Goal: Contribute content: Contribute content

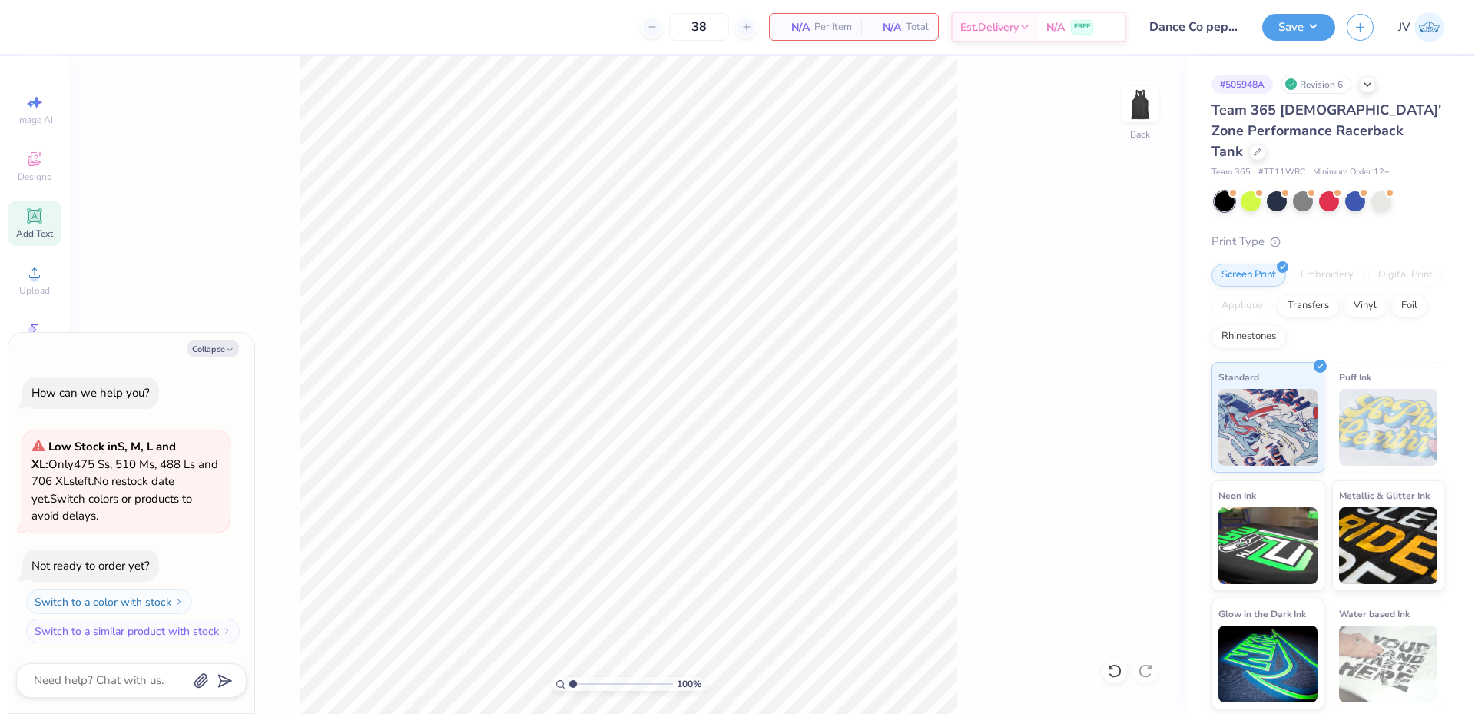
click at [28, 220] on icon at bounding box center [34, 216] width 18 height 18
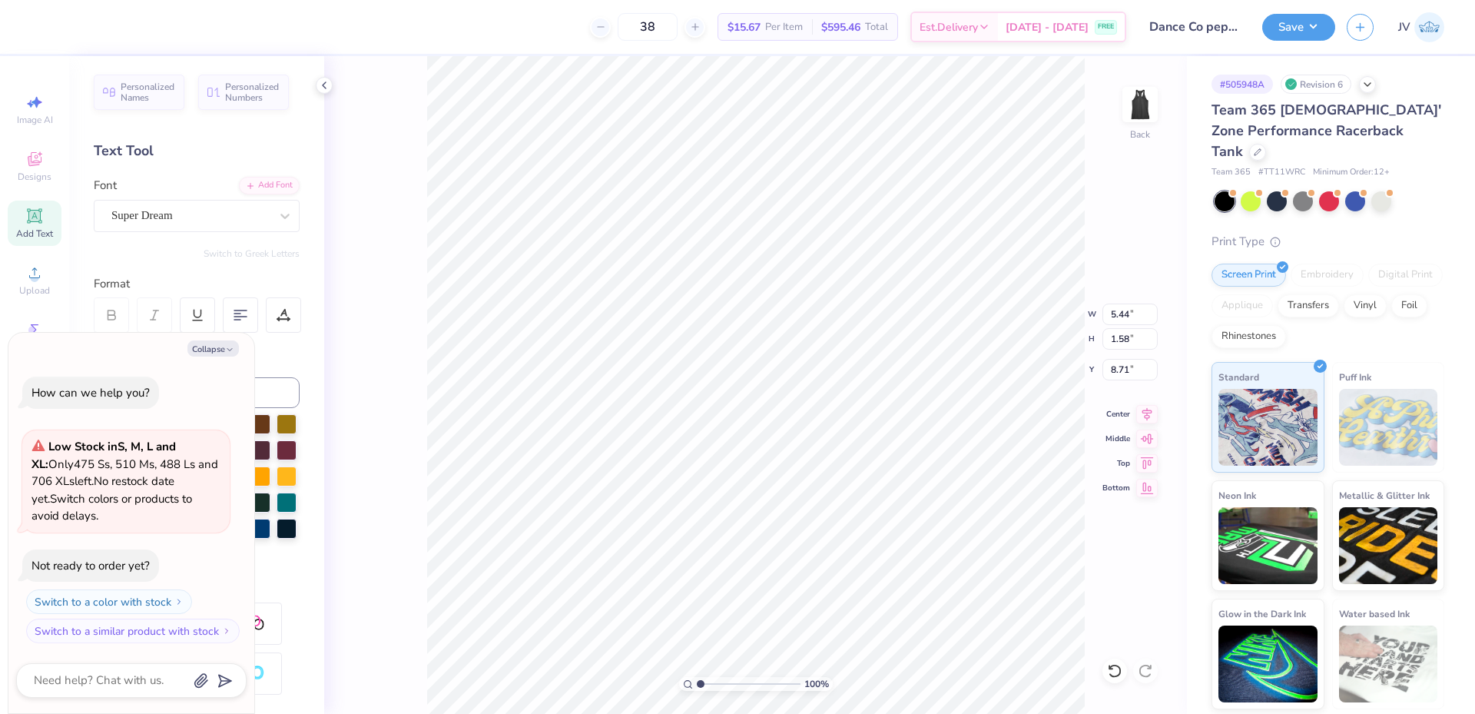
scroll to position [13, 2]
type textarea "x"
type textarea "DANCE COMPANY"
click at [262, 191] on div "Add Font" at bounding box center [269, 184] width 61 height 18
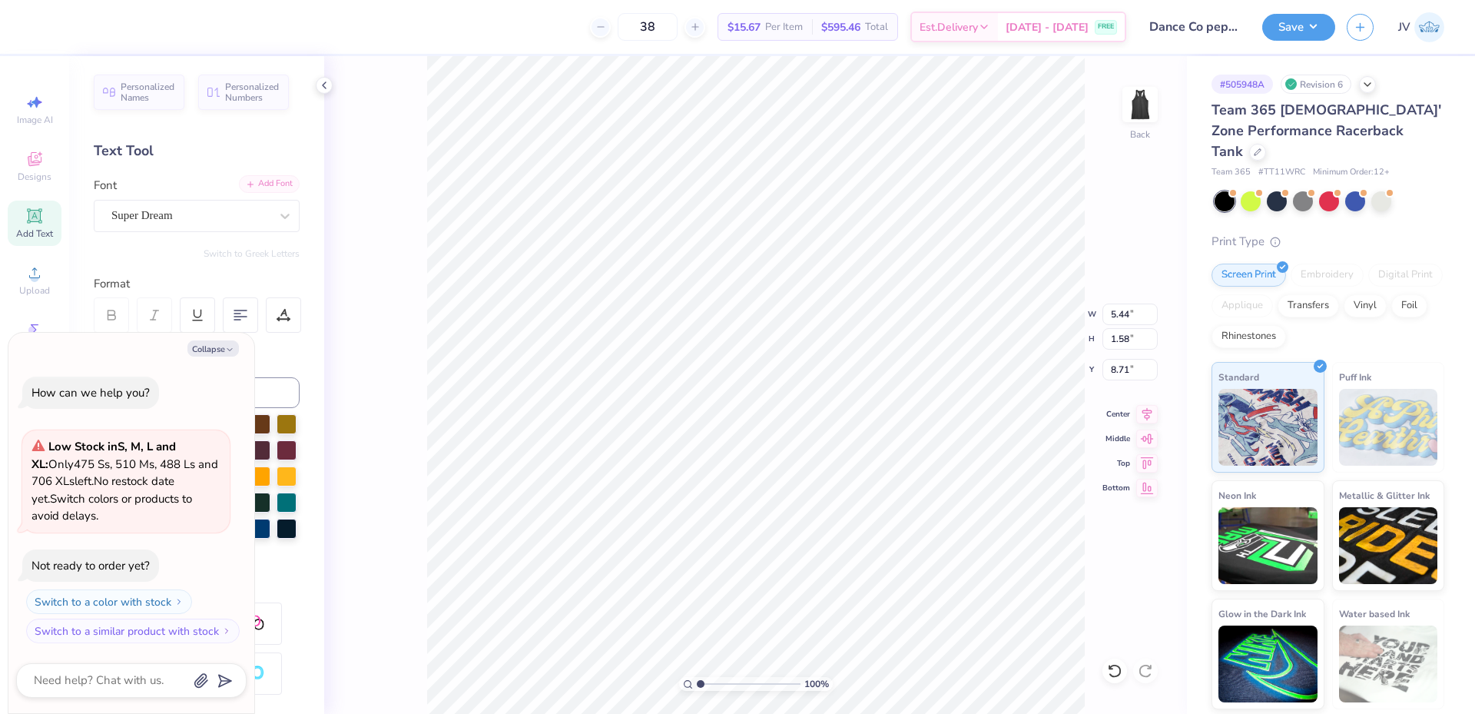
click at [271, 181] on div "Add Font" at bounding box center [269, 184] width 61 height 18
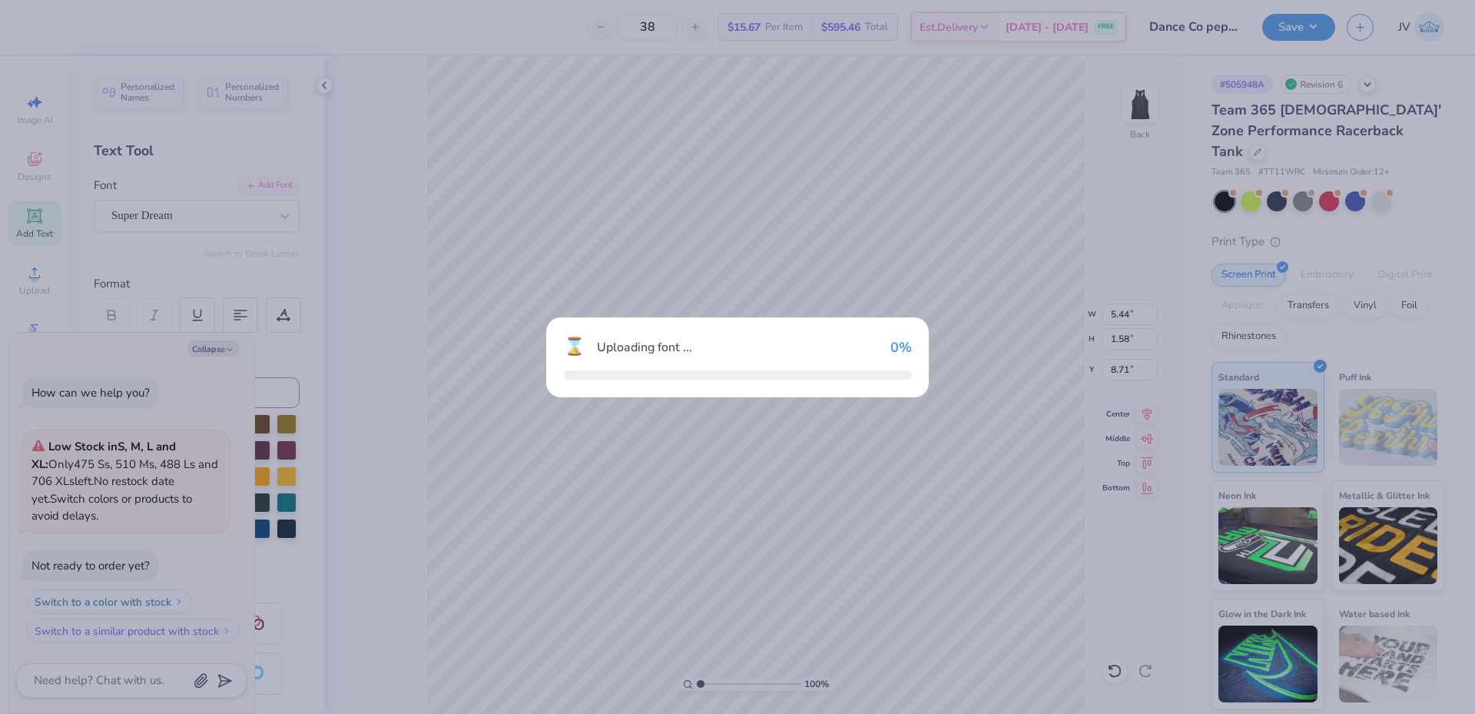
type textarea "x"
type input "14.92"
type input "1.39"
type input "8.81"
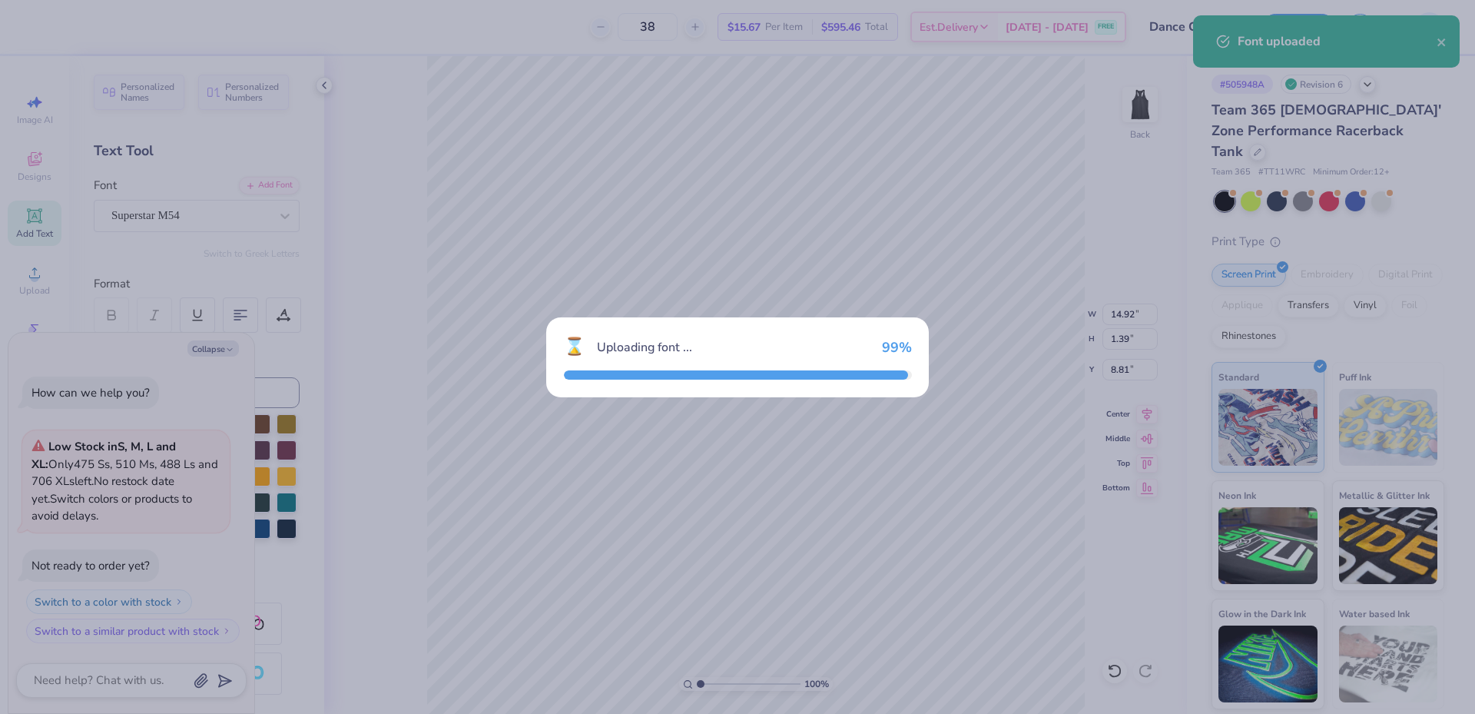
type textarea "x"
type input "14.88"
type input "1.67"
type input "8.67"
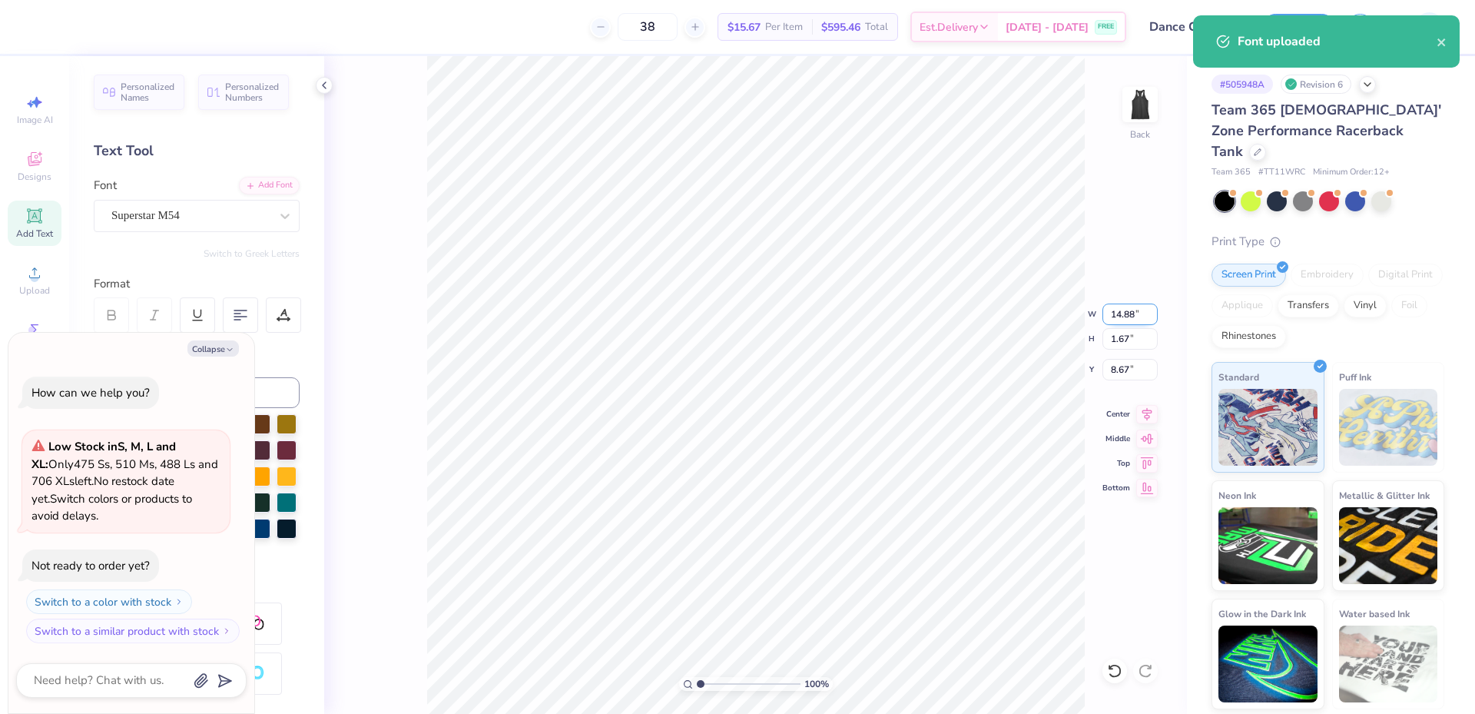
click at [1128, 306] on input "14.88" at bounding box center [1130, 315] width 55 height 22
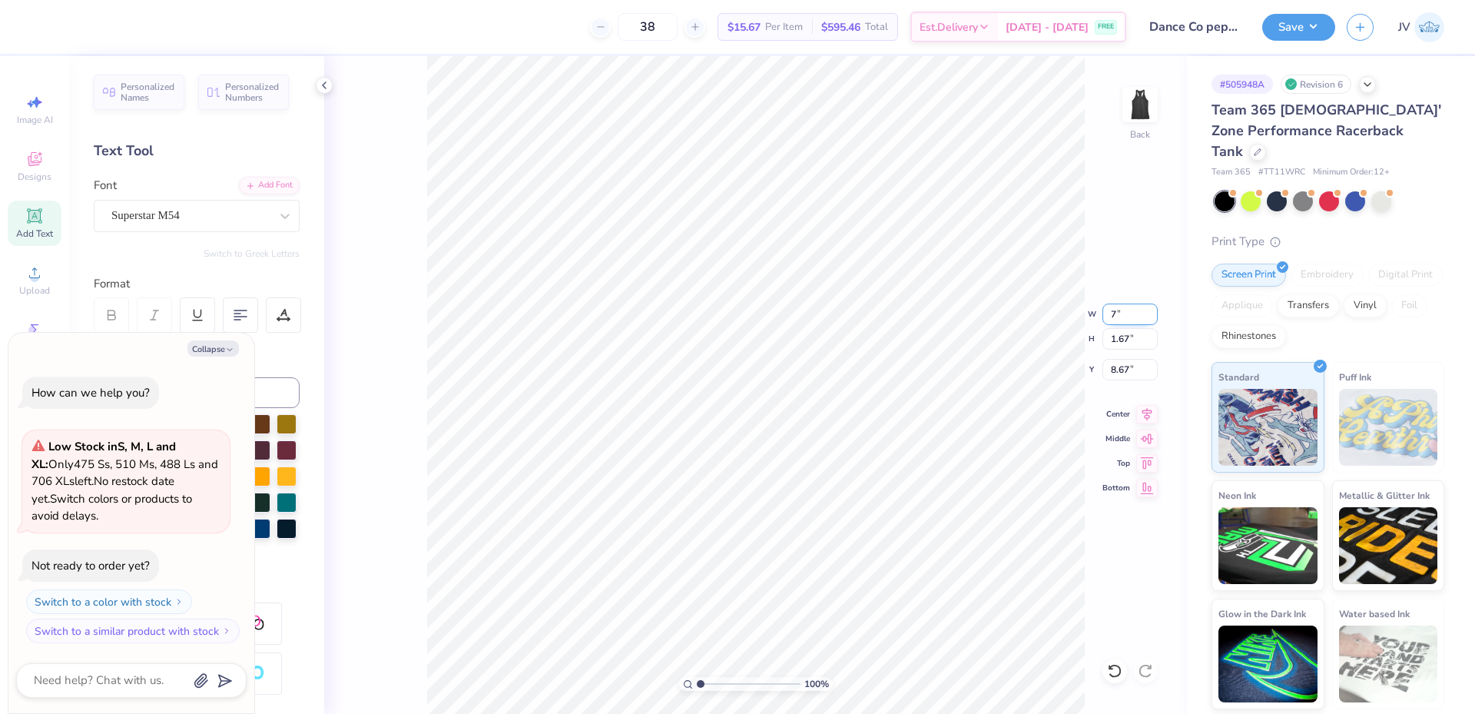
type input "7"
type textarea "x"
type input "7.00"
type input "0.79"
type input "9.11"
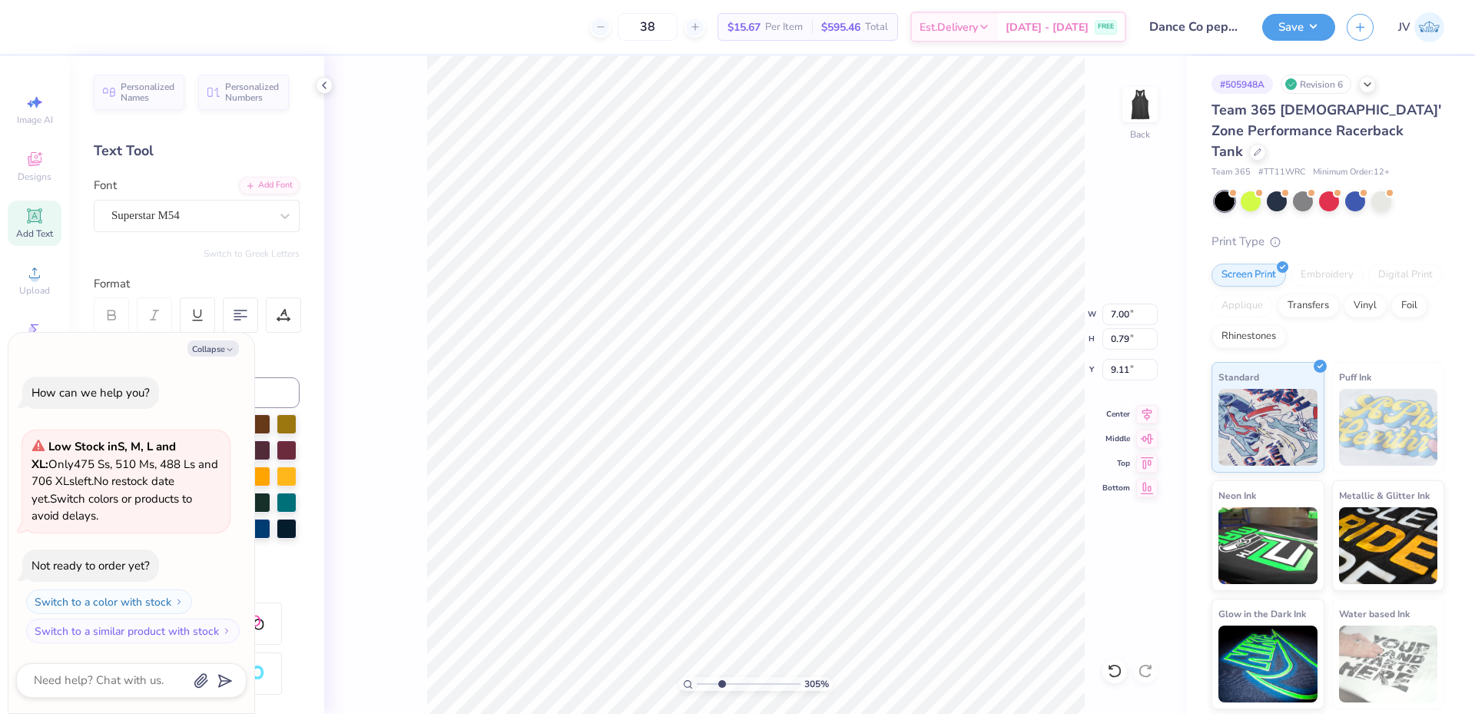
drag, startPoint x: 699, startPoint y: 682, endPoint x: 722, endPoint y: 683, distance: 22.3
type input "3.05"
click at [722, 683] on input "range" at bounding box center [749, 684] width 104 height 14
click at [217, 348] on button "Collapse" at bounding box center [212, 348] width 51 height 16
type textarea "x"
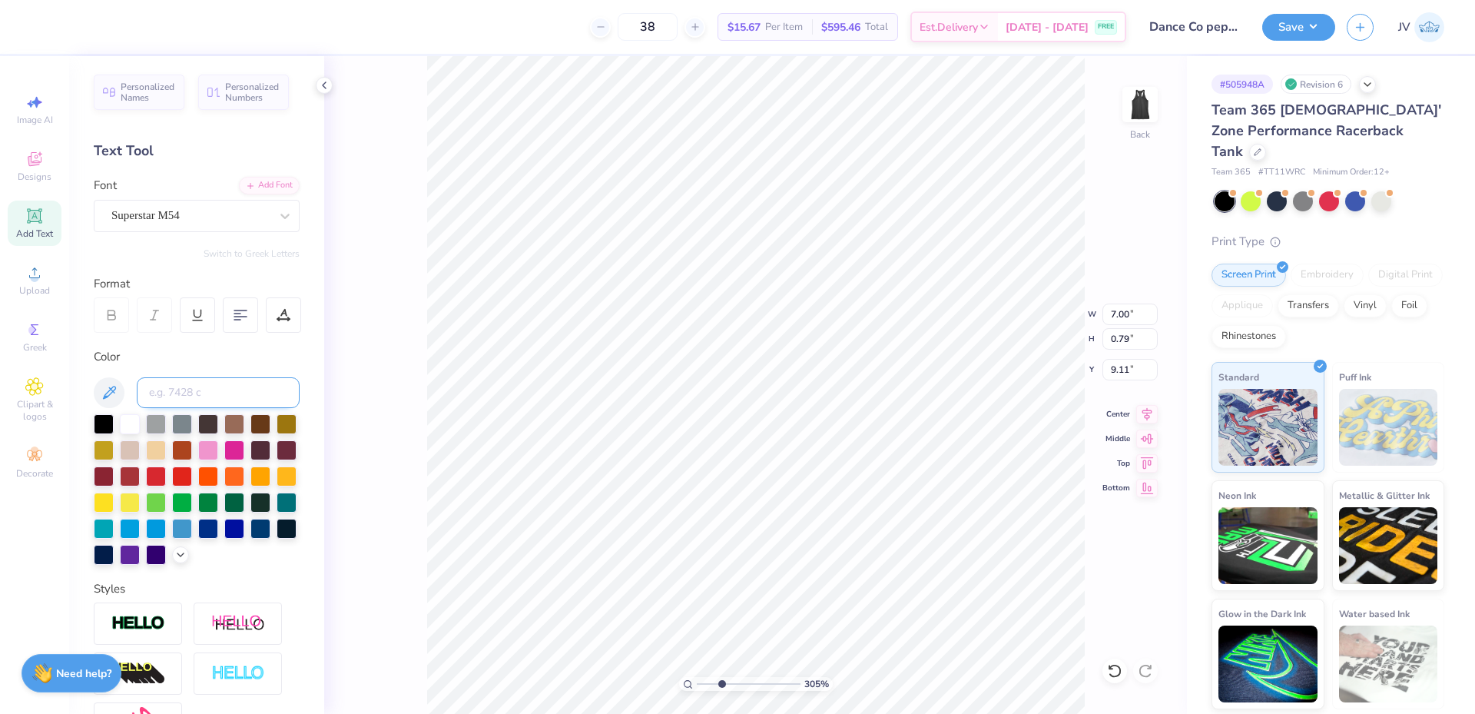
click at [177, 390] on input at bounding box center [218, 392] width 163 height 31
type input "1665"
type input "2.58"
click at [153, 632] on img at bounding box center [138, 624] width 54 height 18
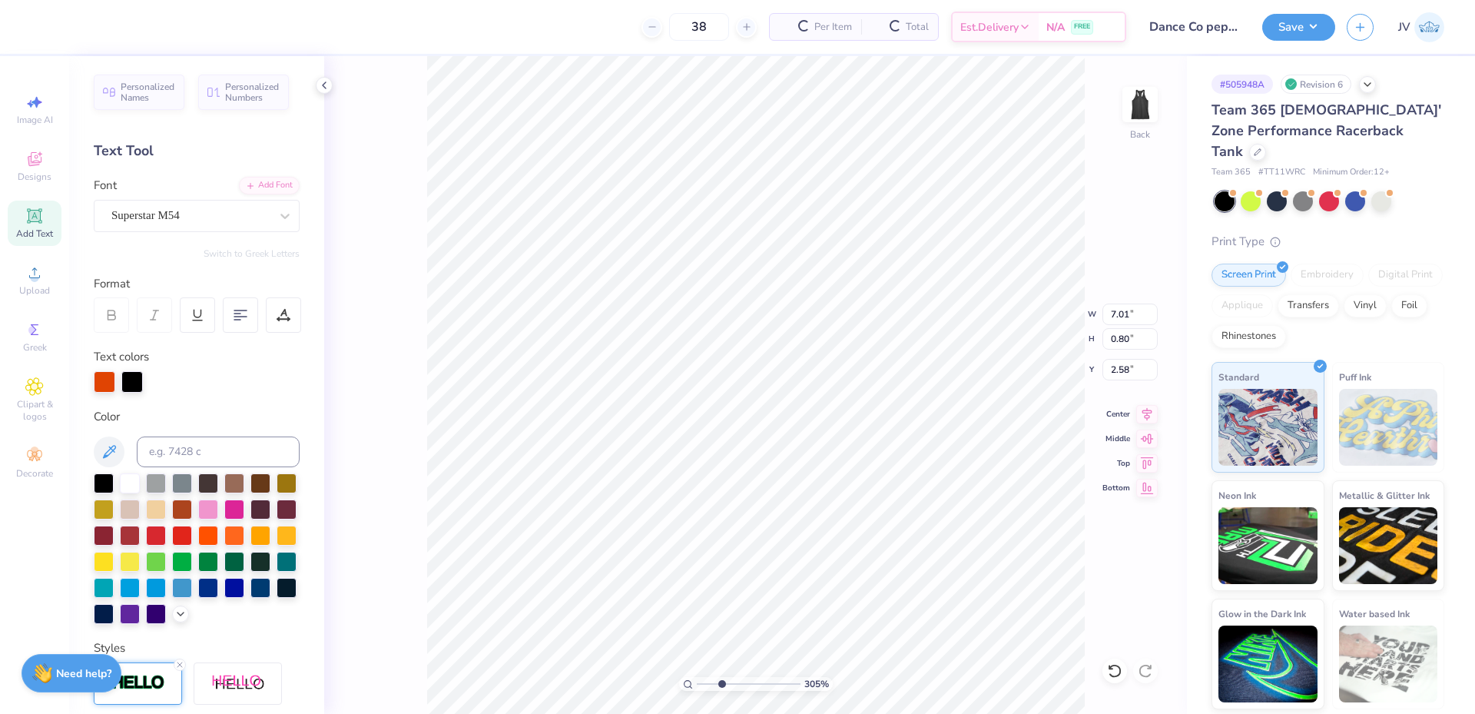
type input "7.01"
type input "0.80"
type input "2.57"
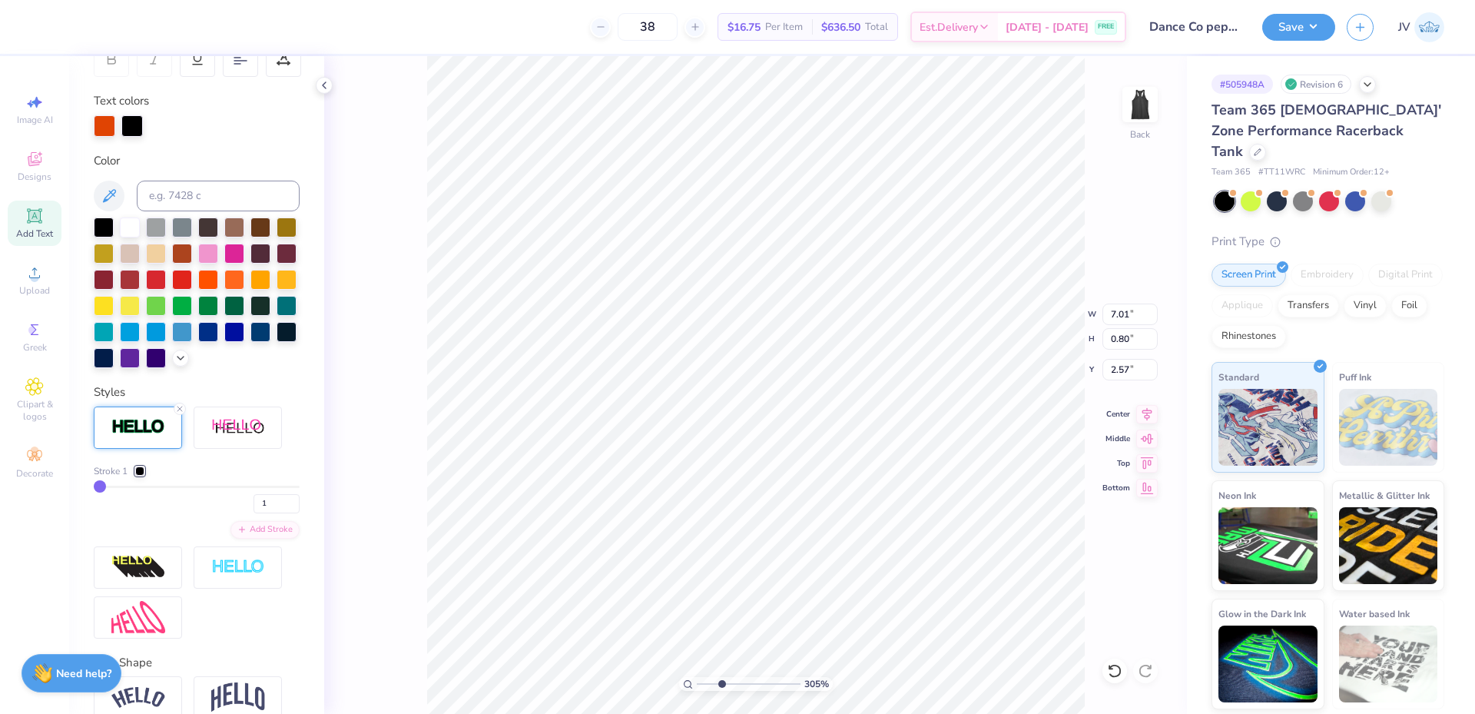
type input "3"
type input "4"
type input "5"
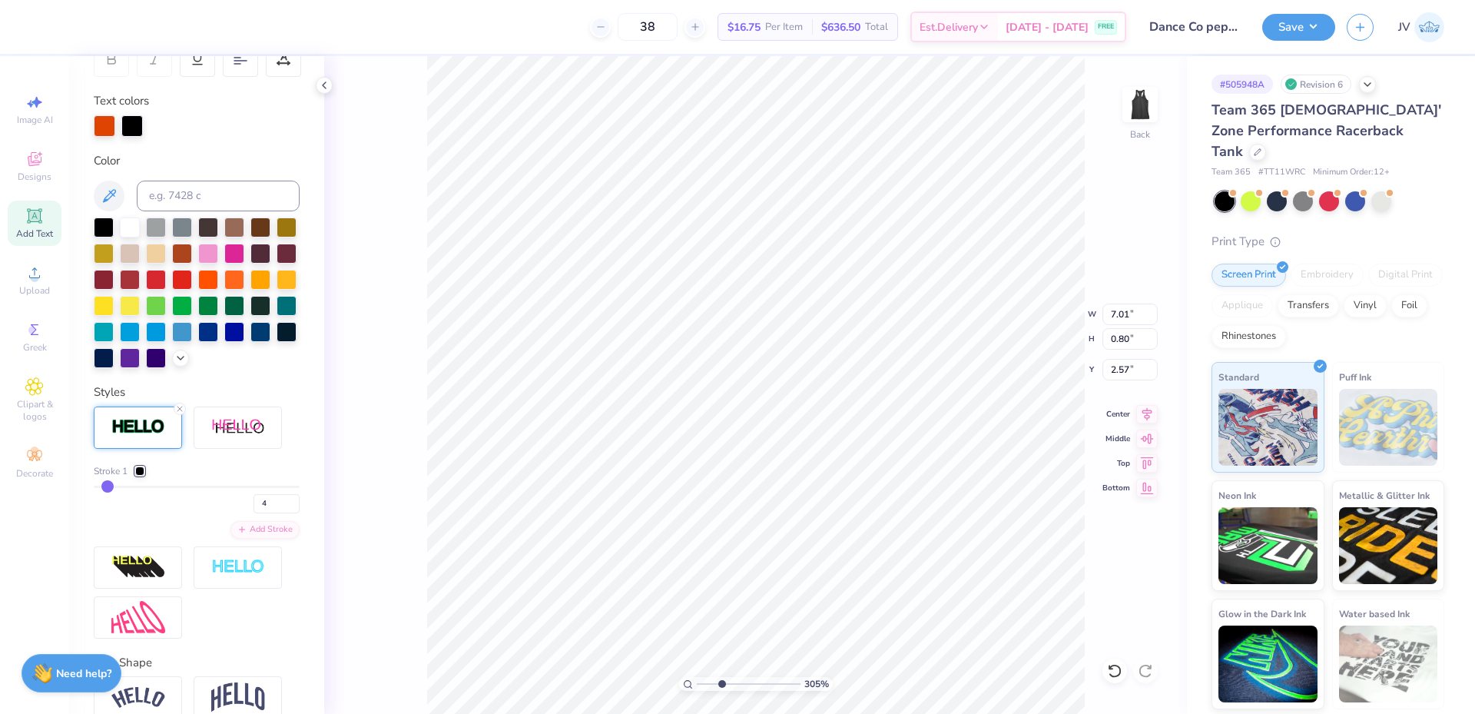
type input "5"
type input "6"
type input "7"
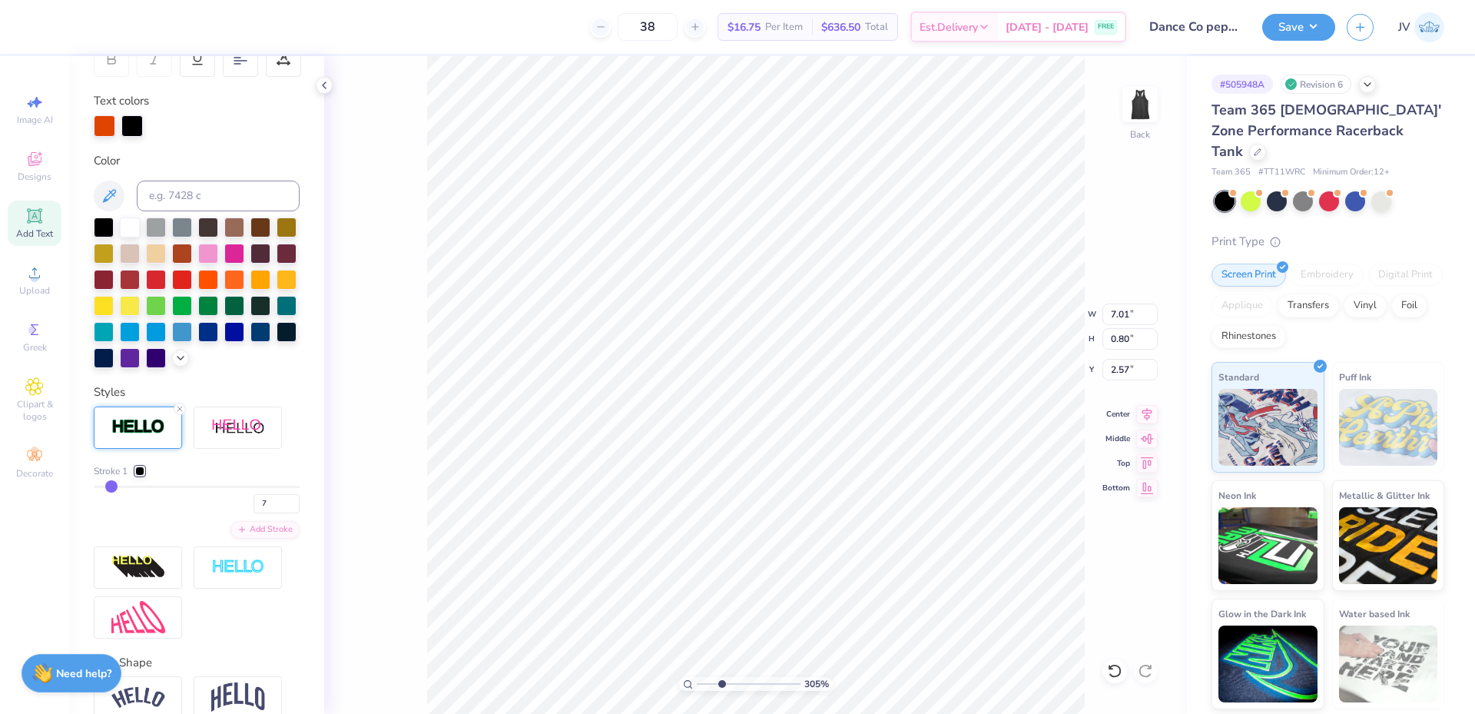
drag, startPoint x: 103, startPoint y: 514, endPoint x: 111, endPoint y: 514, distance: 8.5
click at [111, 488] on input "range" at bounding box center [197, 487] width 206 height 2
type input "7.09"
type input "0.88"
type input "2.53"
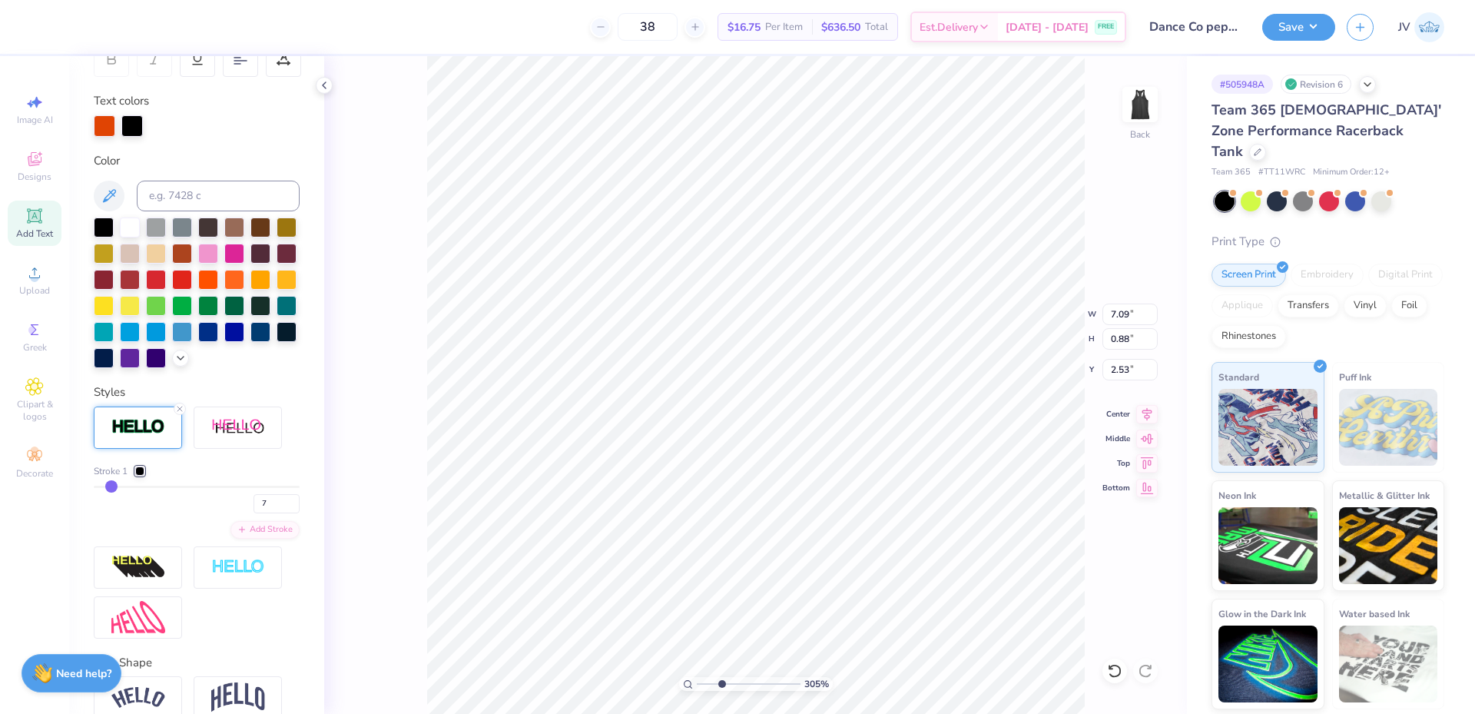
type input "6"
type input "5"
type input "4"
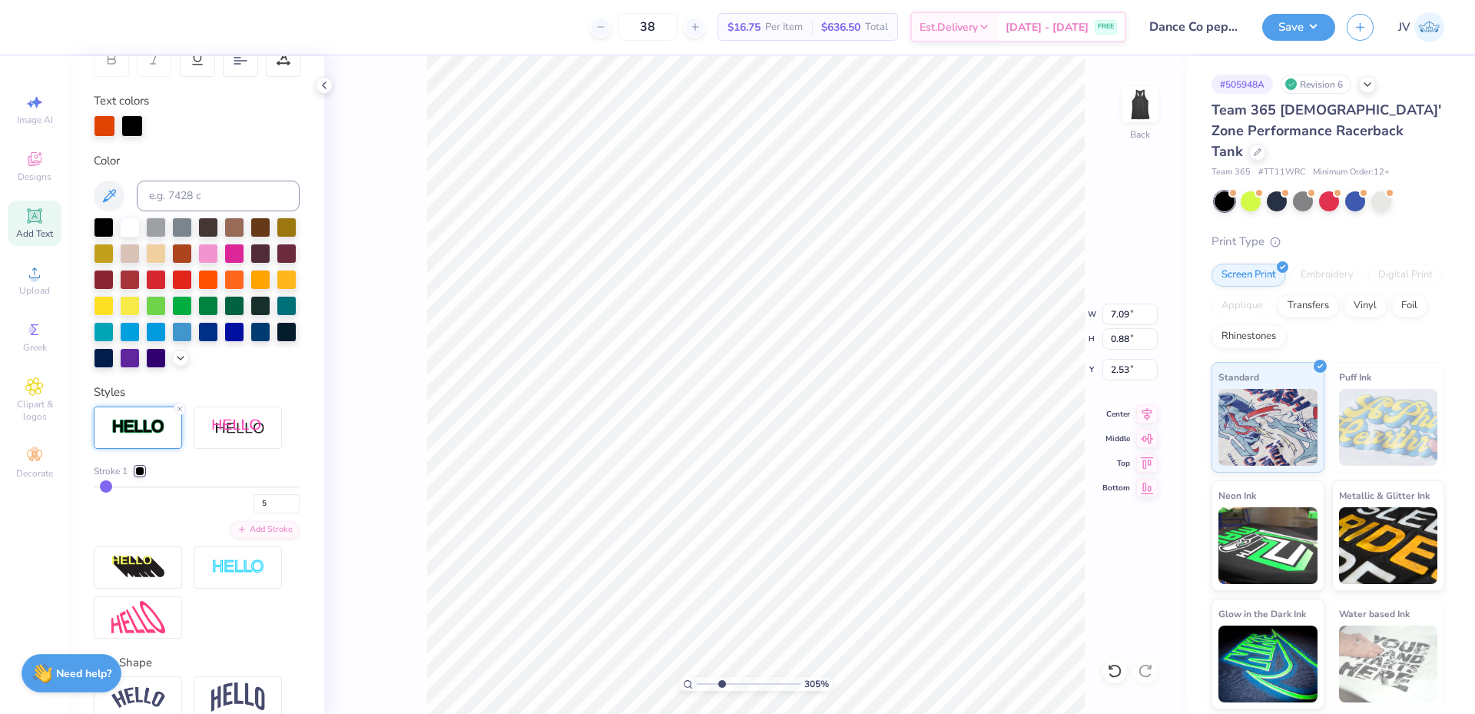
type input "4"
type input "3"
drag, startPoint x: 111, startPoint y: 514, endPoint x: 103, endPoint y: 514, distance: 8.5
type input "3"
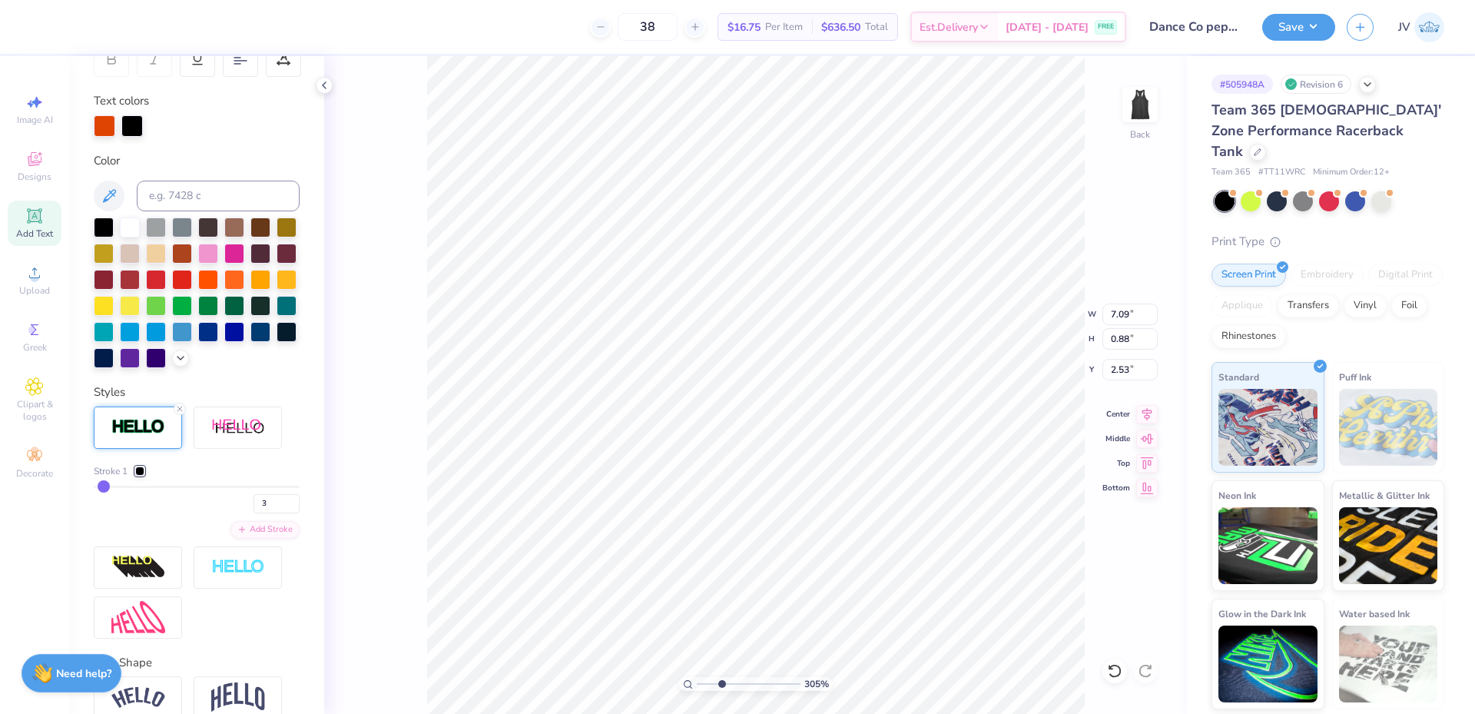
click at [103, 488] on input "range" at bounding box center [197, 487] width 206 height 2
type input "7.04"
type input "0.83"
type input "2.56"
drag, startPoint x: 721, startPoint y: 685, endPoint x: 638, endPoint y: 680, distance: 83.2
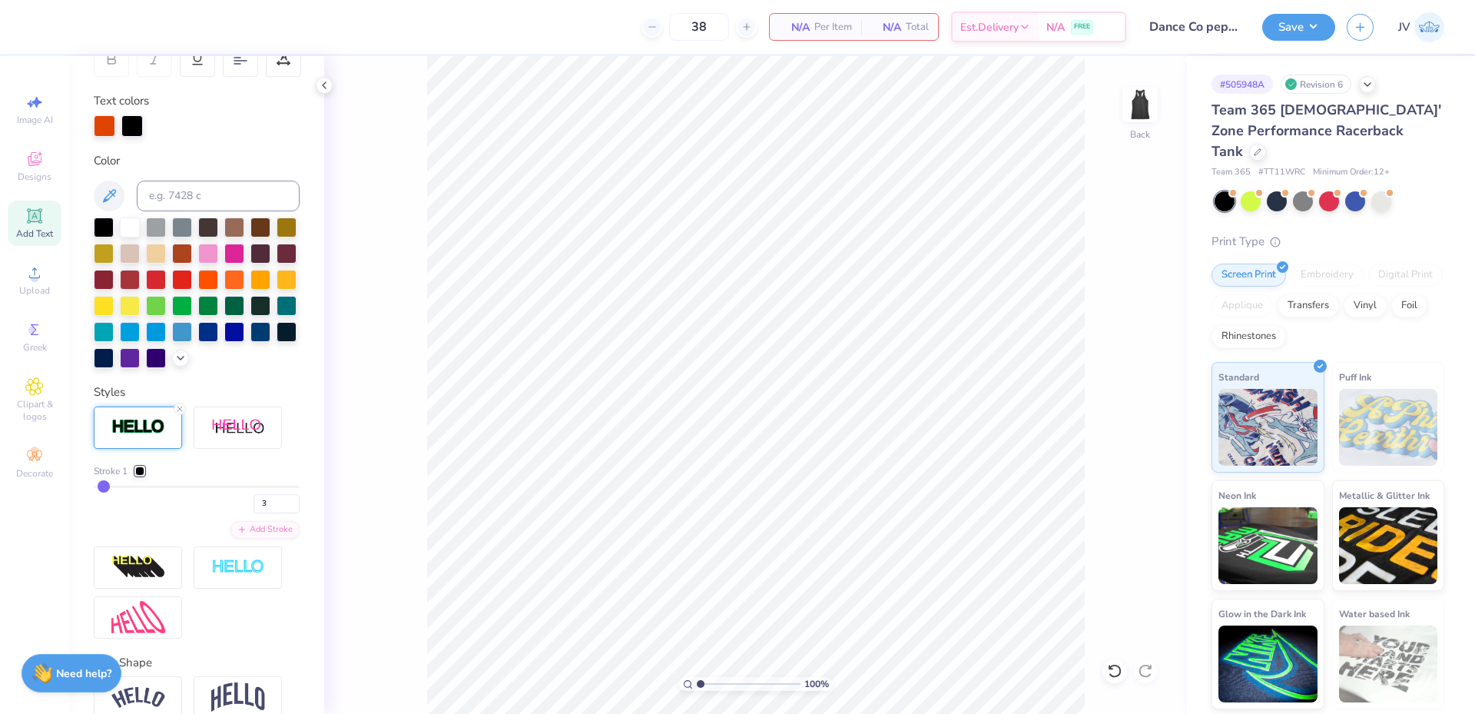
type input "1"
click at [697, 680] on input "range" at bounding box center [749, 684] width 104 height 14
click at [40, 279] on icon at bounding box center [34, 273] width 18 height 18
click at [1114, 310] on input "14.92" at bounding box center [1130, 315] width 55 height 22
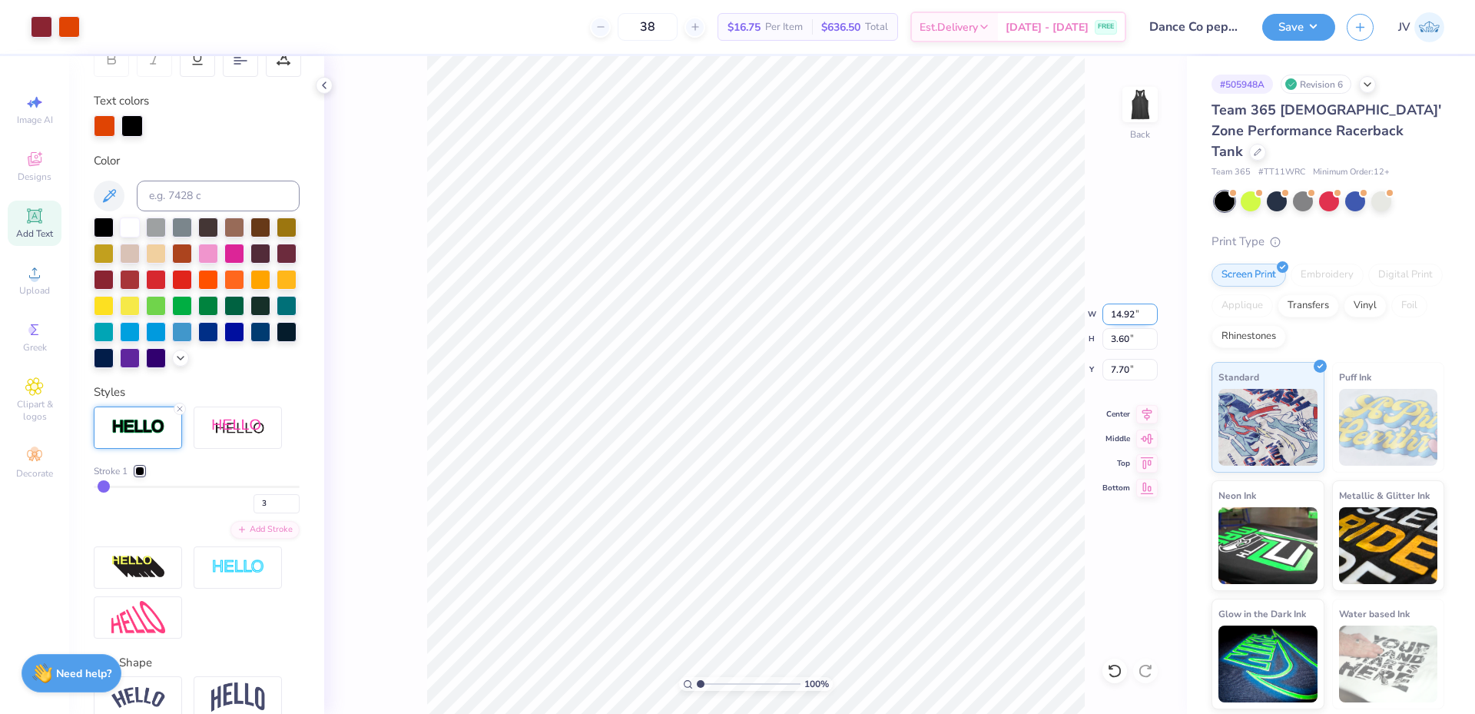
click at [1114, 310] on input "14.92" at bounding box center [1130, 315] width 55 height 22
type input "8.50"
type input "2.05"
click at [1123, 365] on input "8.48" at bounding box center [1130, 370] width 55 height 22
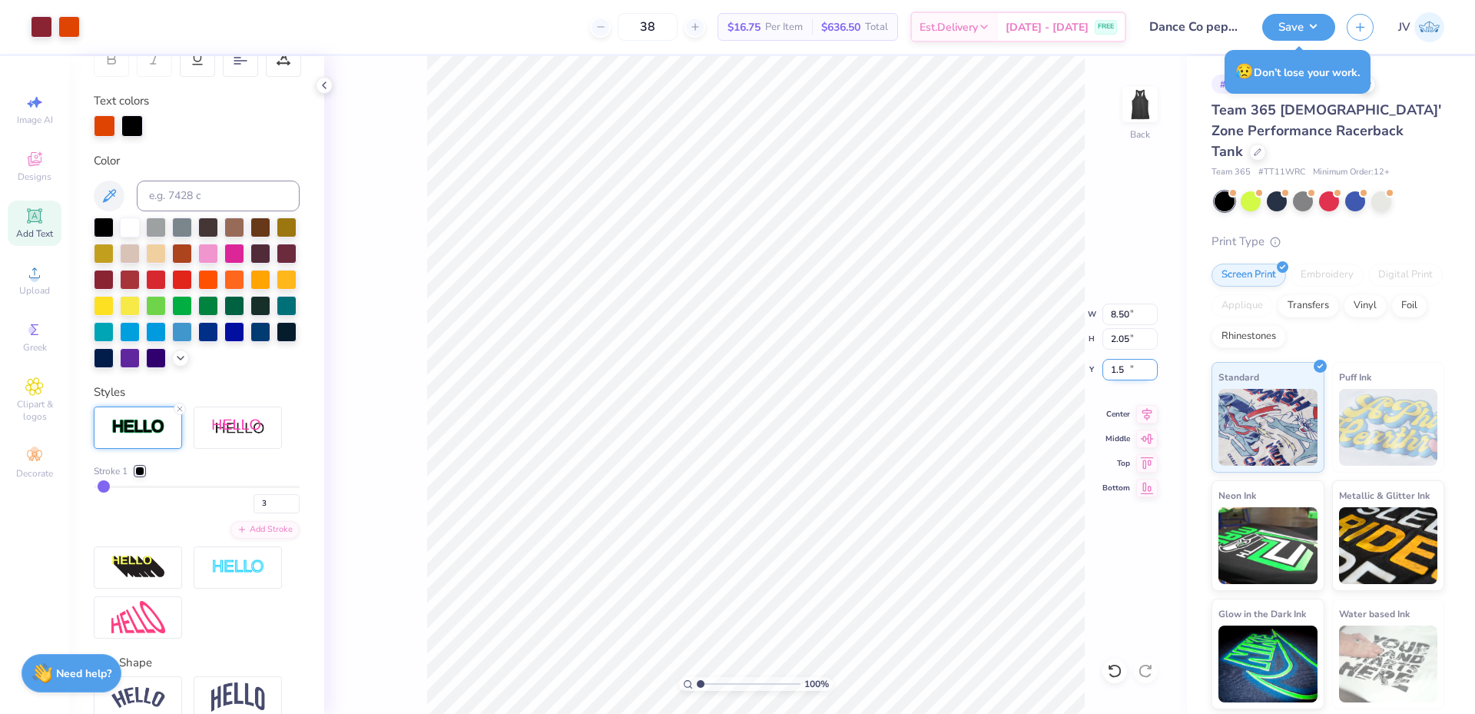
type input "1.50"
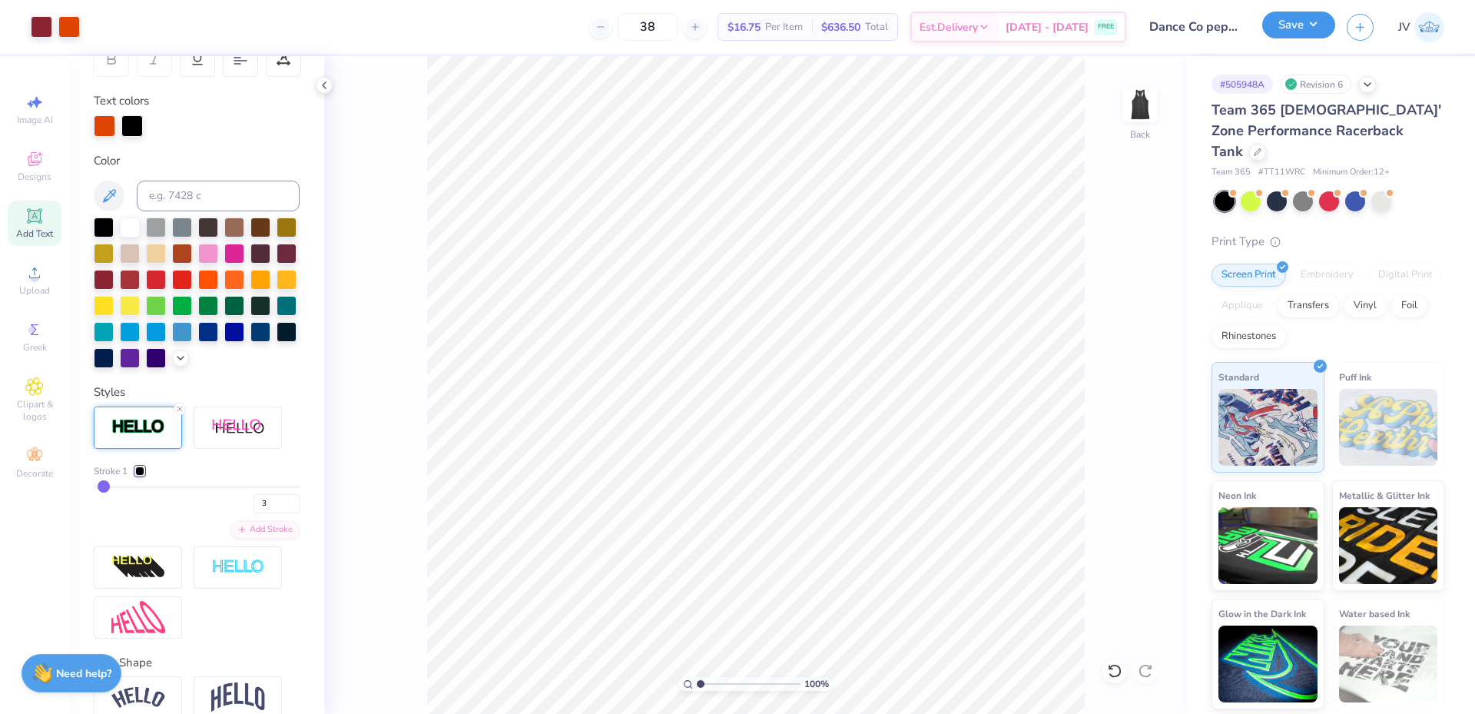
click at [1304, 20] on button "Save" at bounding box center [1299, 25] width 73 height 27
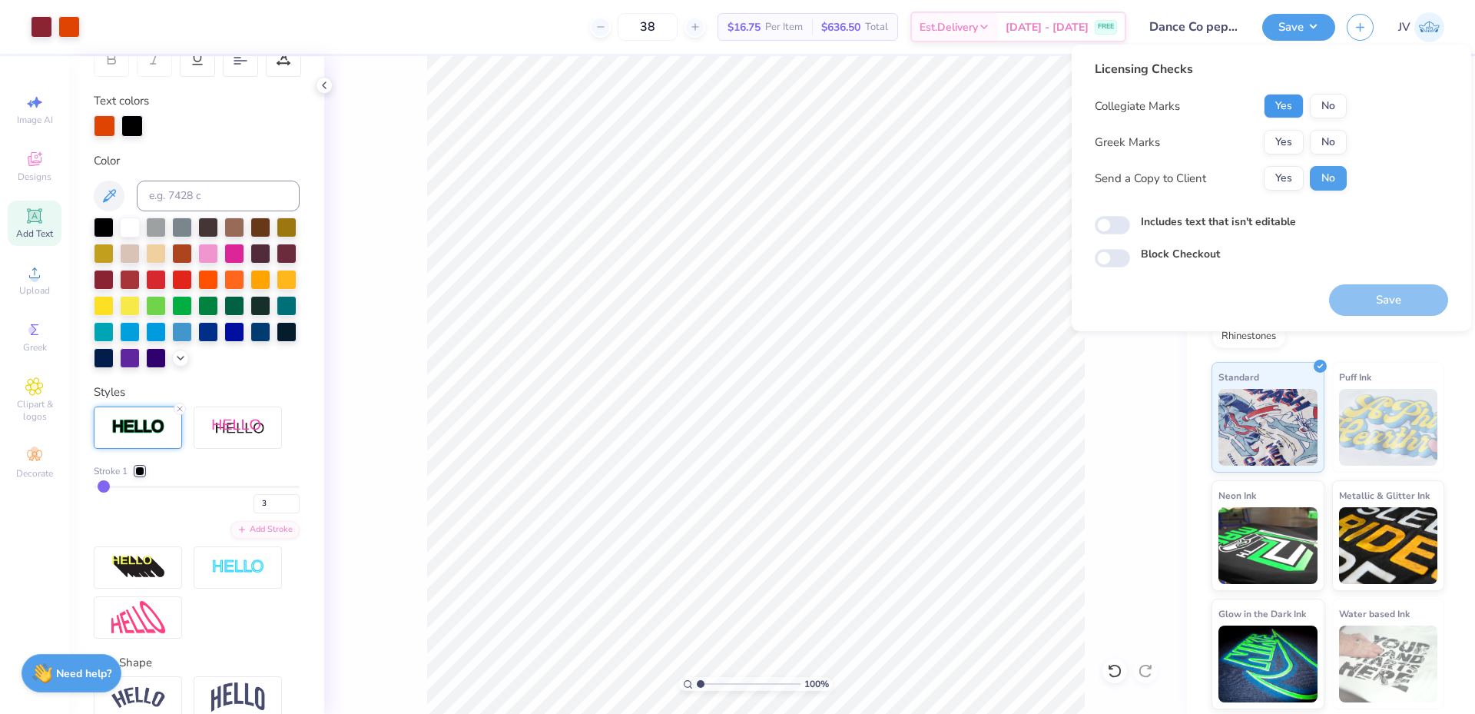
click at [1279, 98] on button "Yes" at bounding box center [1284, 106] width 40 height 25
click at [1326, 148] on button "No" at bounding box center [1328, 142] width 37 height 25
click at [1402, 304] on button "Save" at bounding box center [1388, 300] width 119 height 32
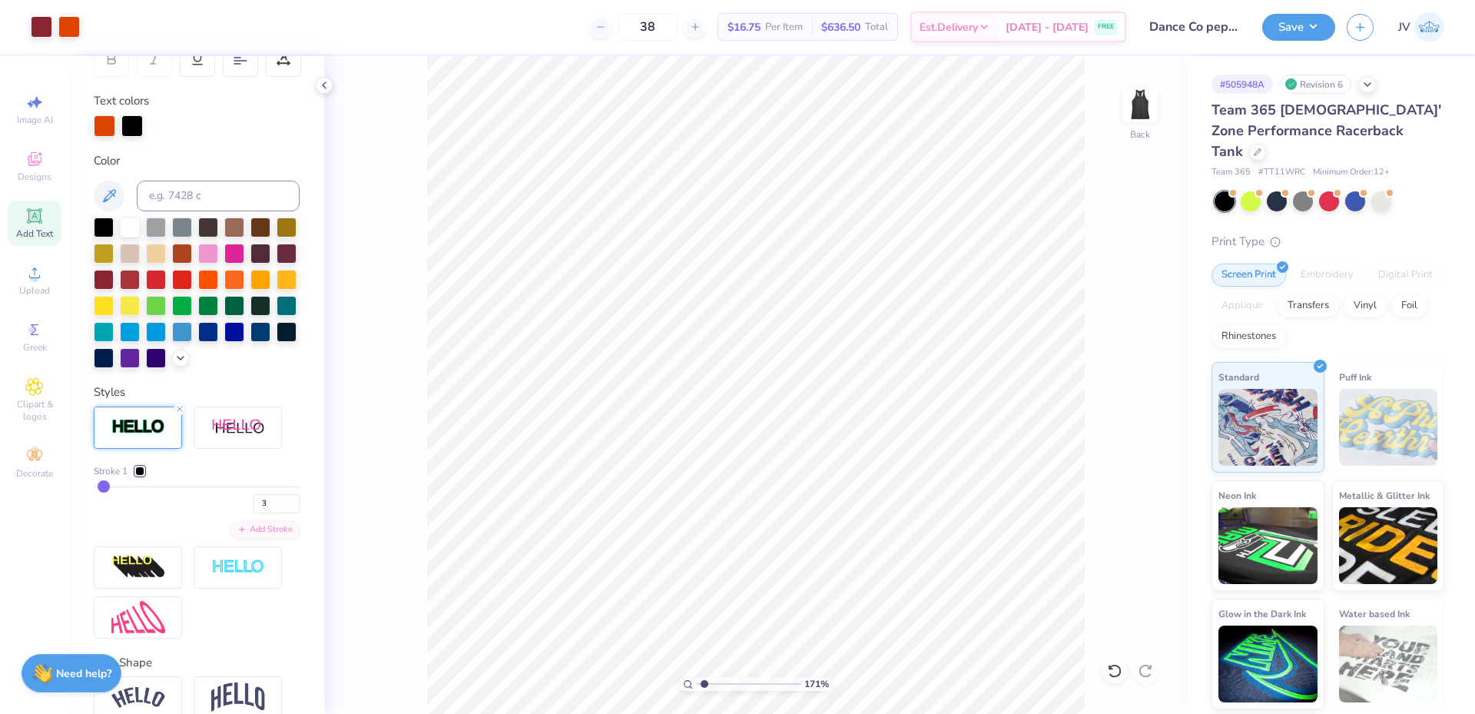
type input "1.19"
click at [702, 685] on input "range" at bounding box center [749, 684] width 104 height 14
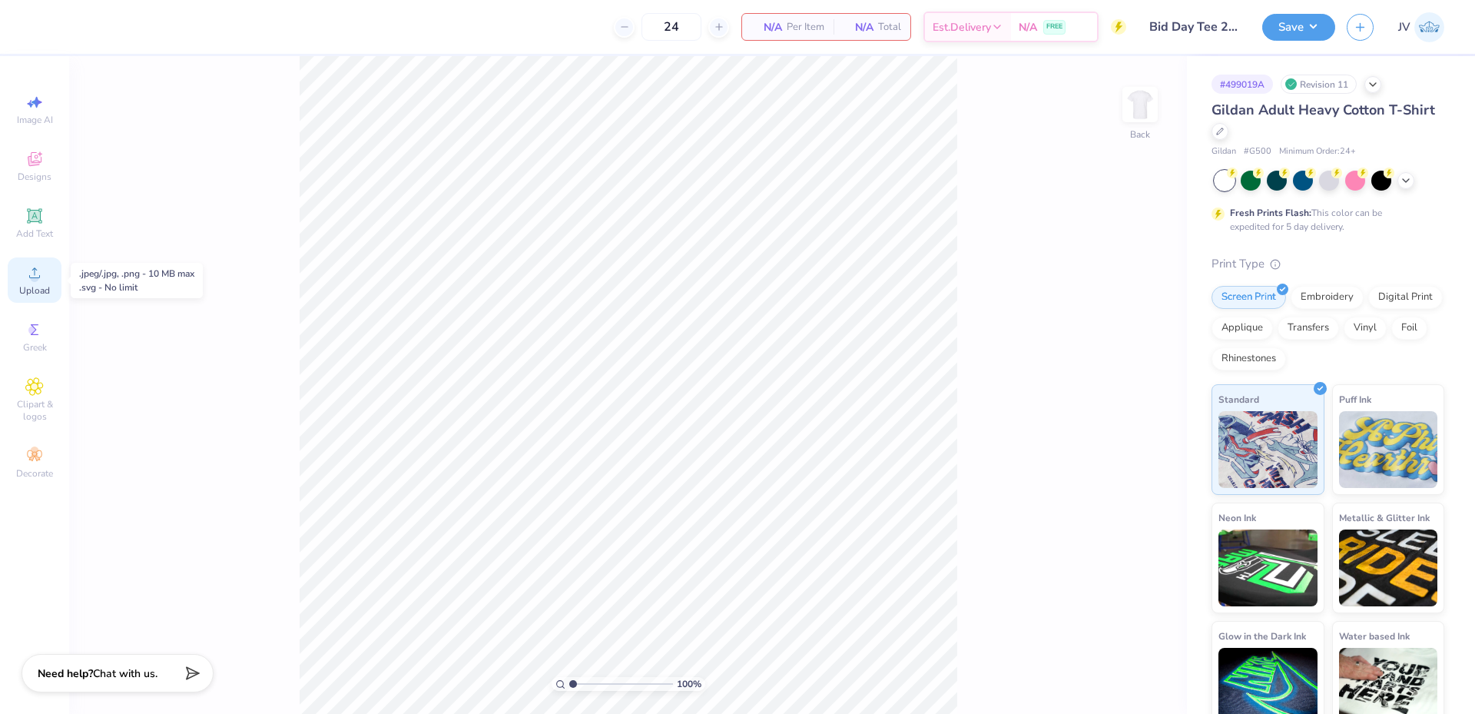
click at [35, 272] on icon at bounding box center [34, 273] width 18 height 18
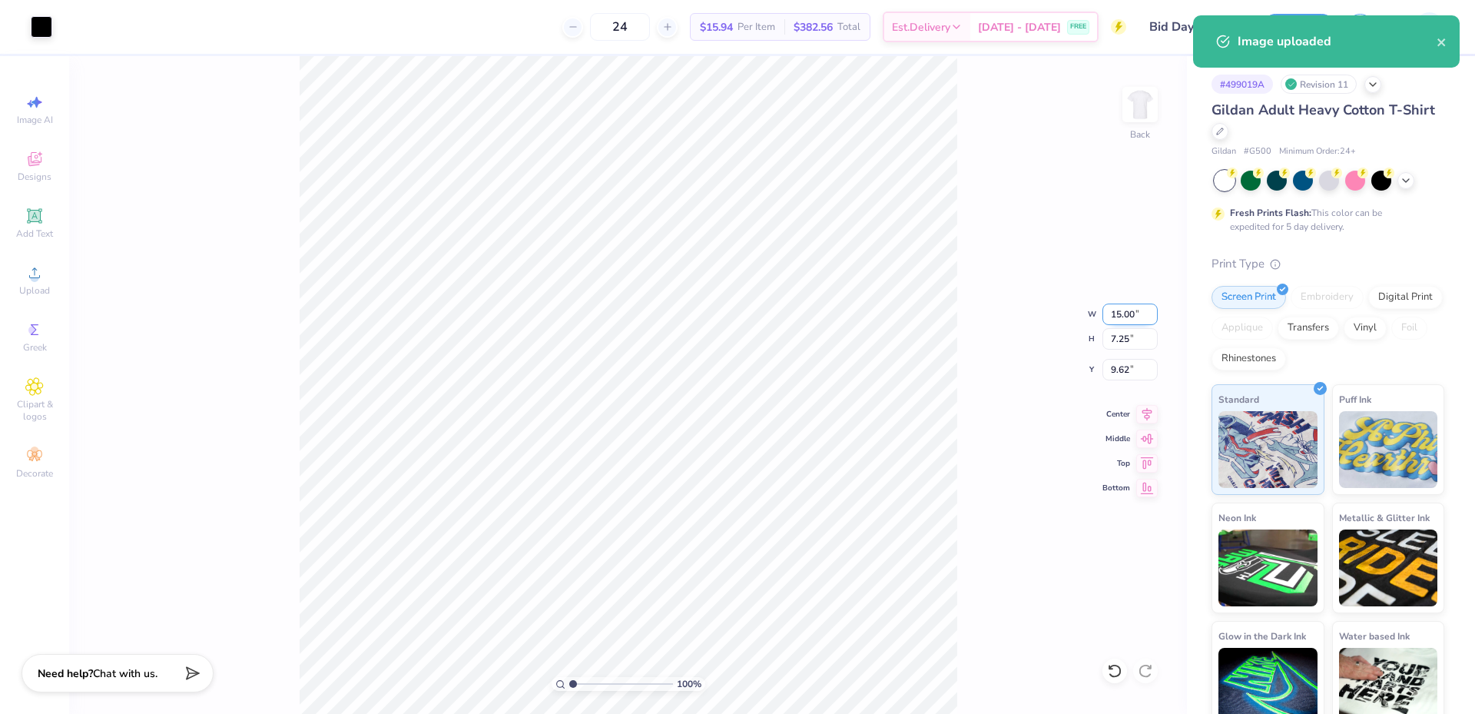
click at [1116, 323] on input "15.00" at bounding box center [1130, 315] width 55 height 22
type input "12.00"
type input "5.80"
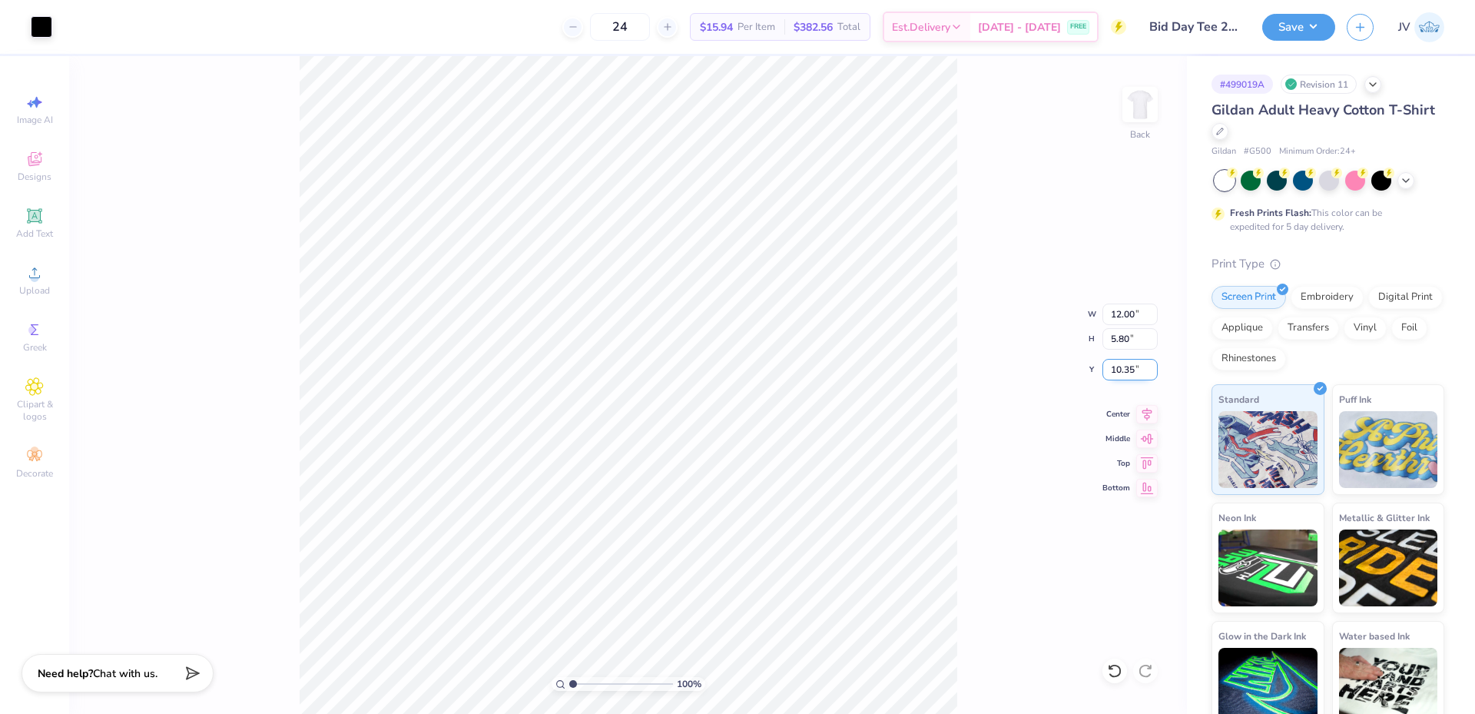
click at [1125, 372] on input "10.35" at bounding box center [1130, 370] width 55 height 22
type input "3.00"
click at [1117, 313] on input "12.00" at bounding box center [1130, 315] width 55 height 22
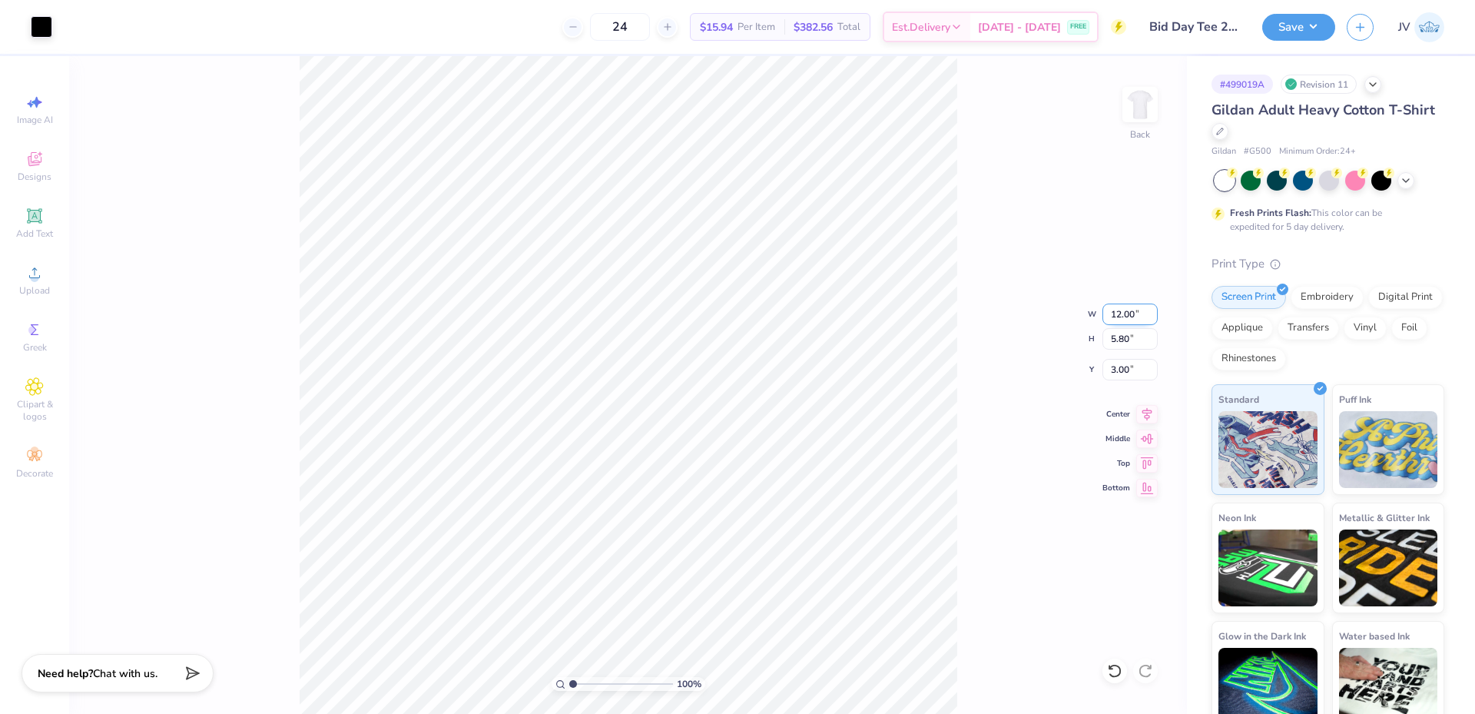
click at [1117, 313] on input "12.00" at bounding box center [1130, 315] width 55 height 22
type input "9.50"
type input "4.59"
click at [1115, 368] on input "3.60" at bounding box center [1130, 370] width 55 height 22
click at [1117, 368] on input "3.60" at bounding box center [1130, 370] width 55 height 22
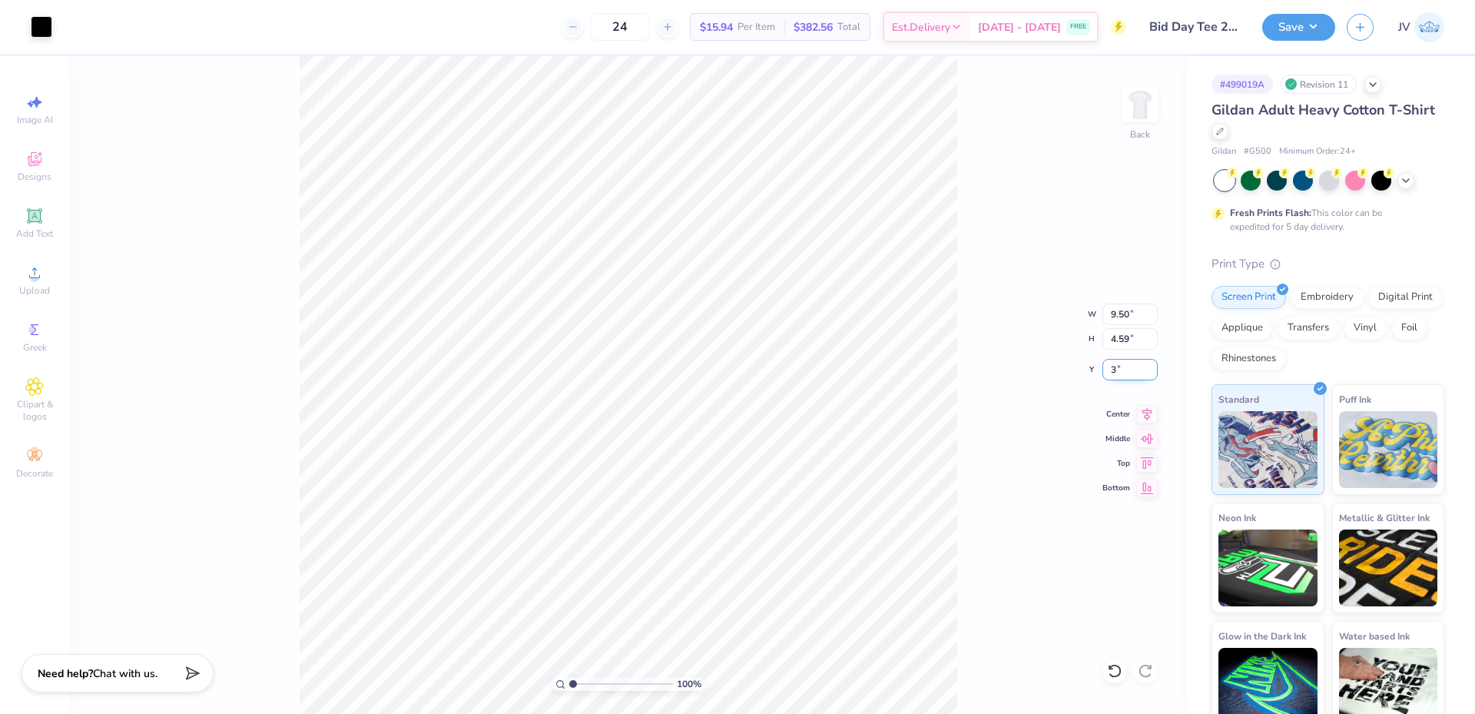
type input "3.00"
click at [1315, 26] on button "Save" at bounding box center [1299, 25] width 73 height 27
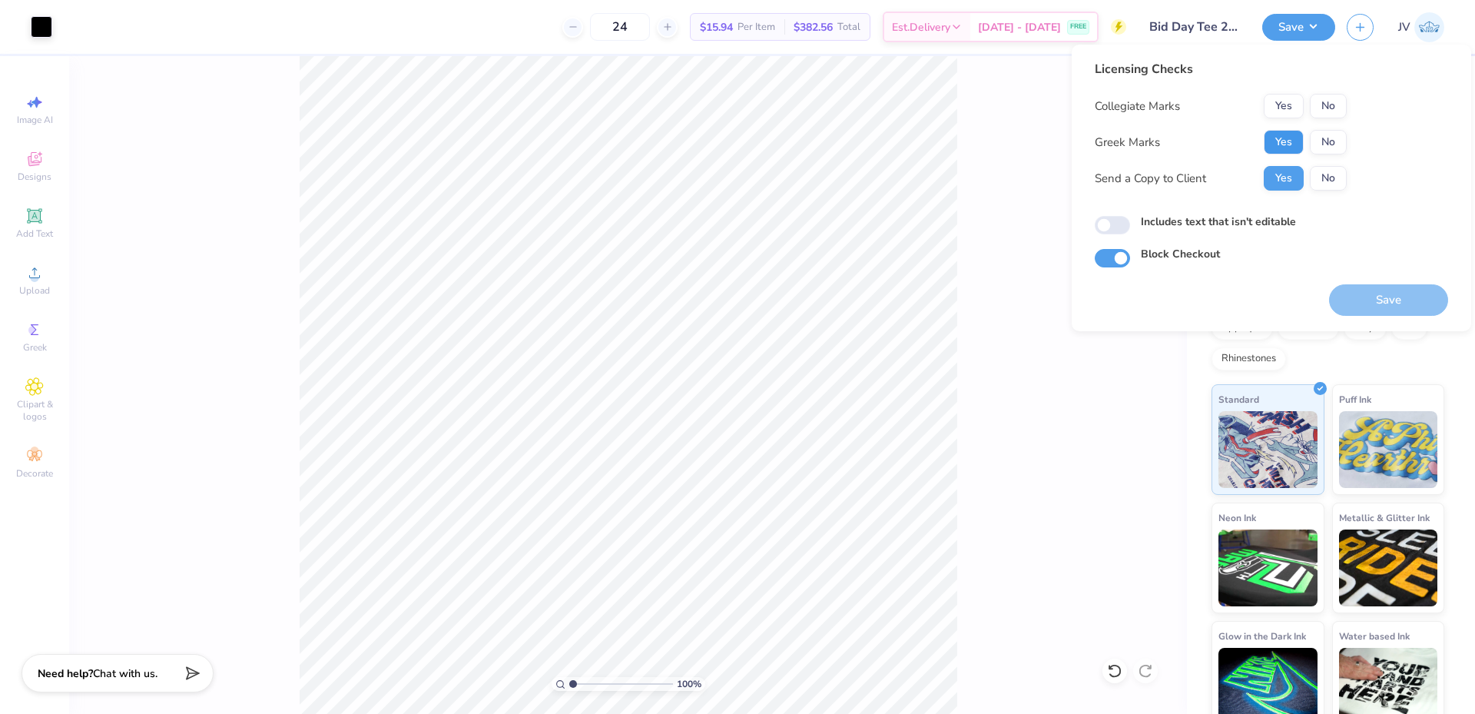
drag, startPoint x: 1275, startPoint y: 146, endPoint x: 1296, endPoint y: 118, distance: 34.6
click at [1276, 146] on button "Yes" at bounding box center [1284, 142] width 40 height 25
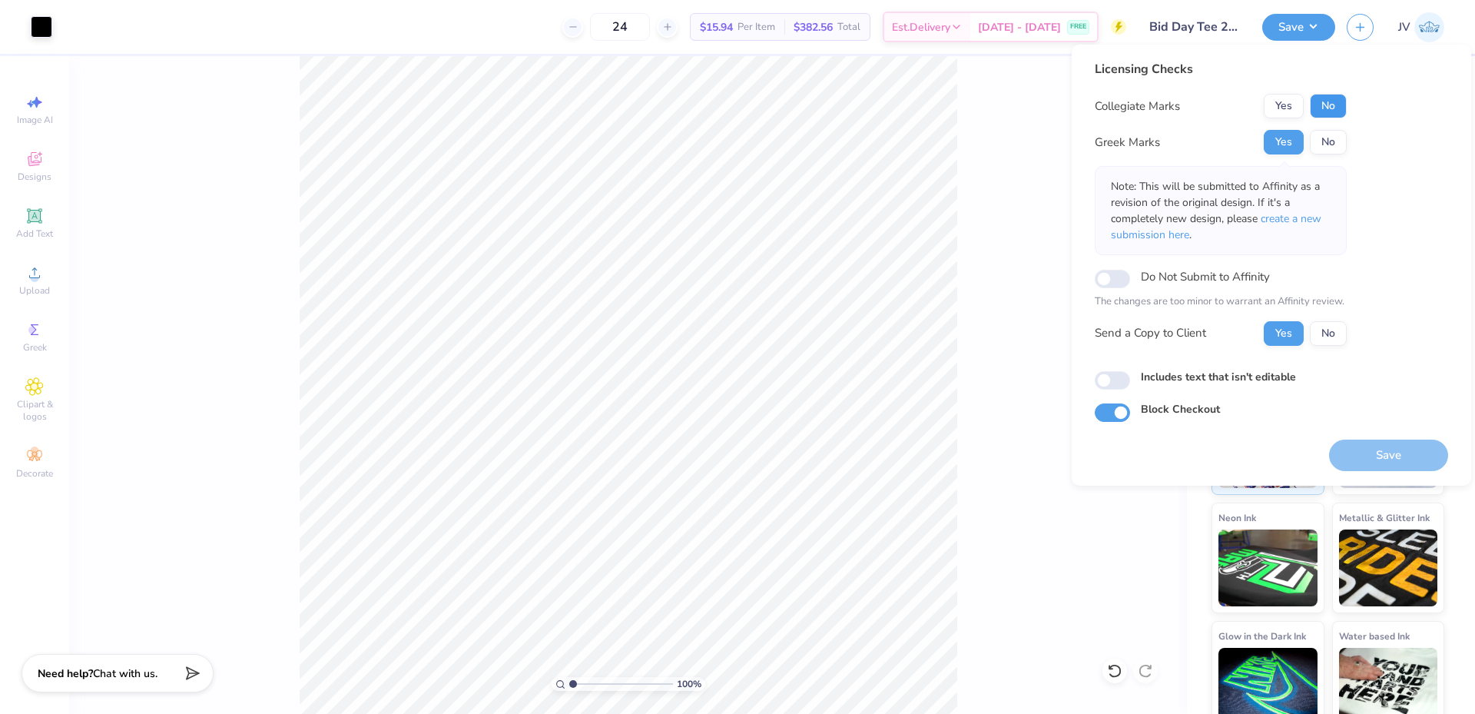
click at [1344, 97] on button "No" at bounding box center [1328, 106] width 37 height 25
click at [1299, 218] on span "create a new submission here" at bounding box center [1216, 226] width 211 height 31
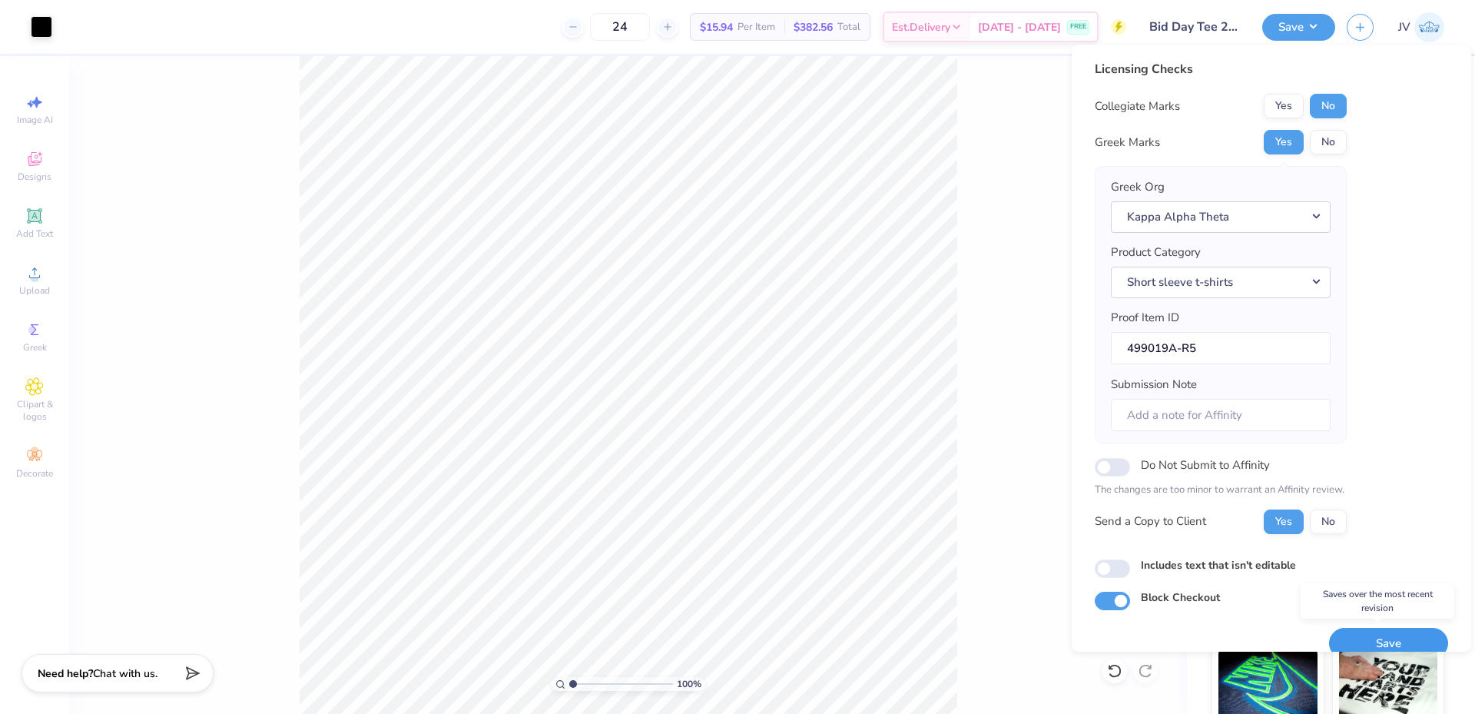
click at [1393, 632] on button "Save" at bounding box center [1388, 644] width 119 height 32
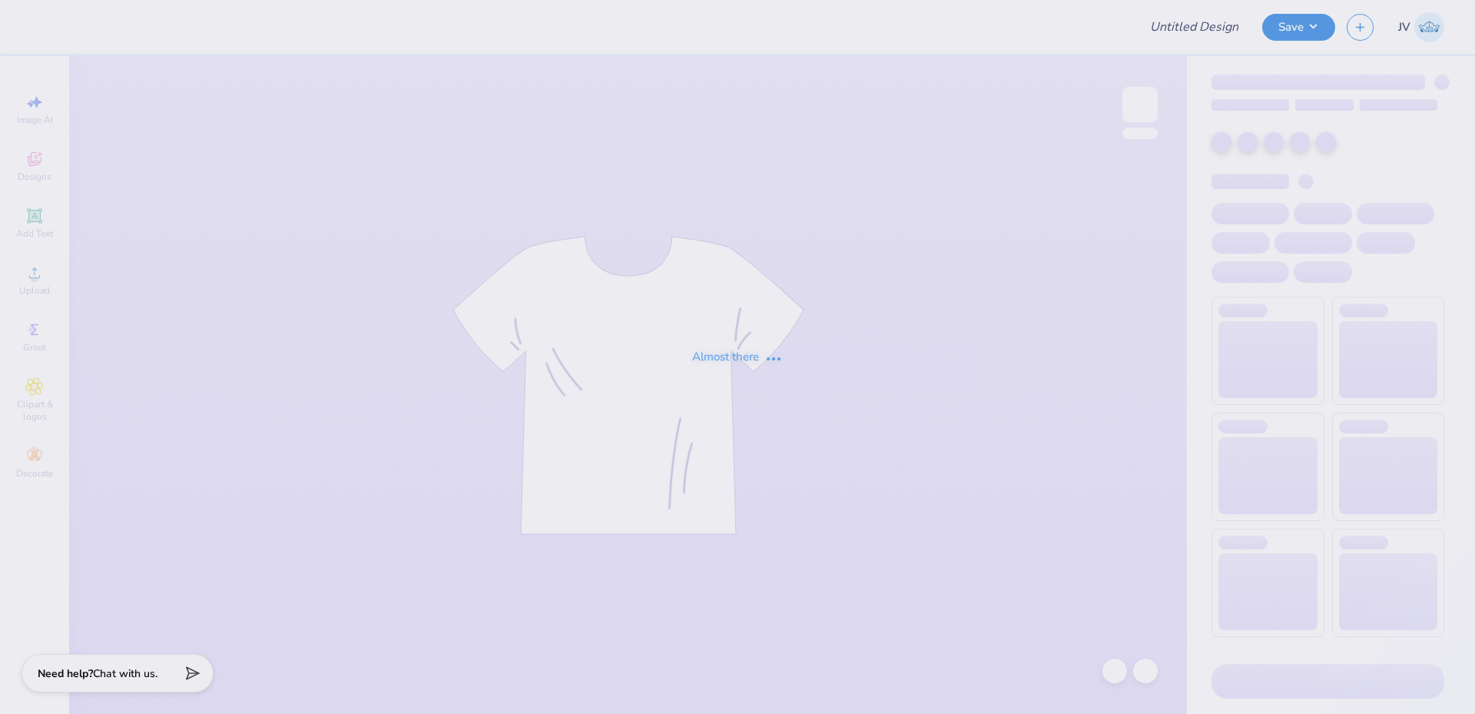
type input "Phi Delt rush"
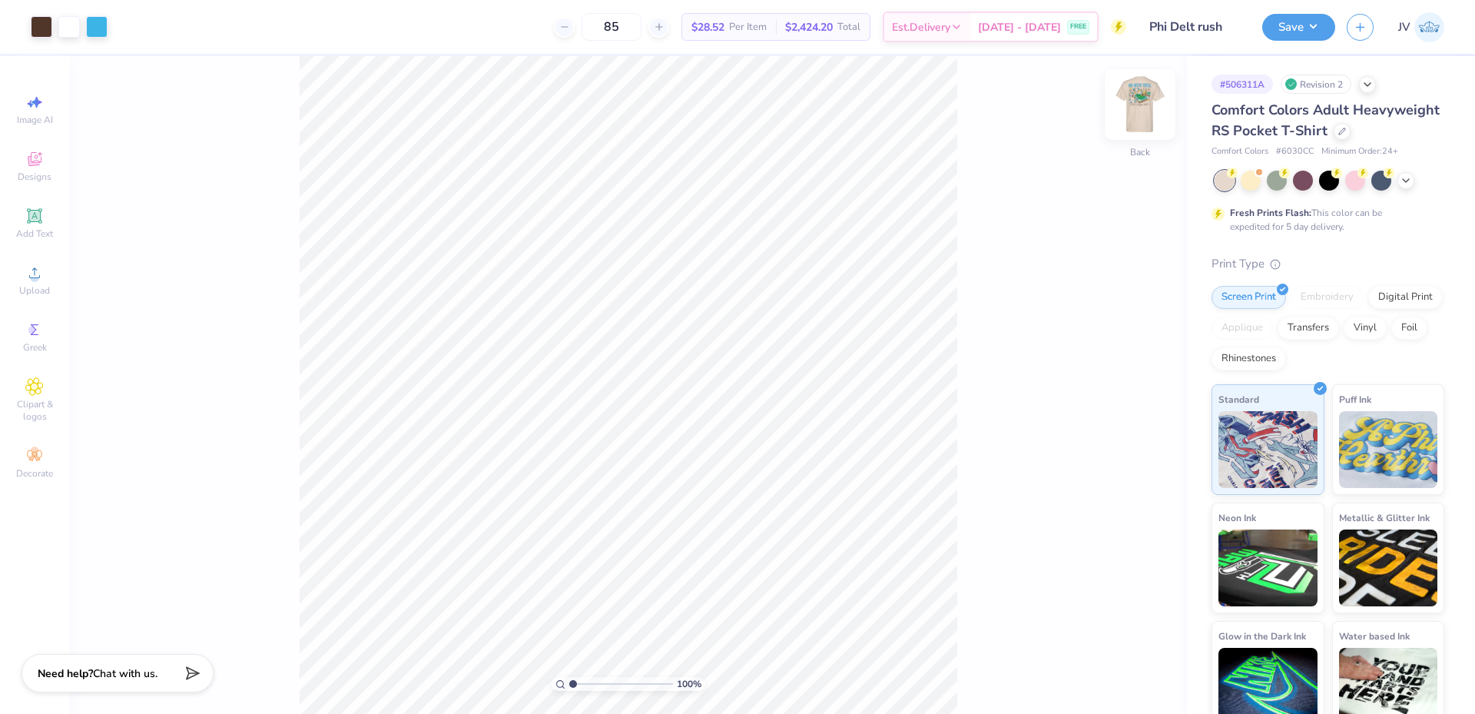
click at [1143, 103] on img at bounding box center [1140, 104] width 61 height 61
drag, startPoint x: 572, startPoint y: 685, endPoint x: 583, endPoint y: 685, distance: 10.8
click at [583, 685] on input "range" at bounding box center [621, 684] width 104 height 14
drag, startPoint x: 585, startPoint y: 684, endPoint x: 568, endPoint y: 681, distance: 17.2
type input "1"
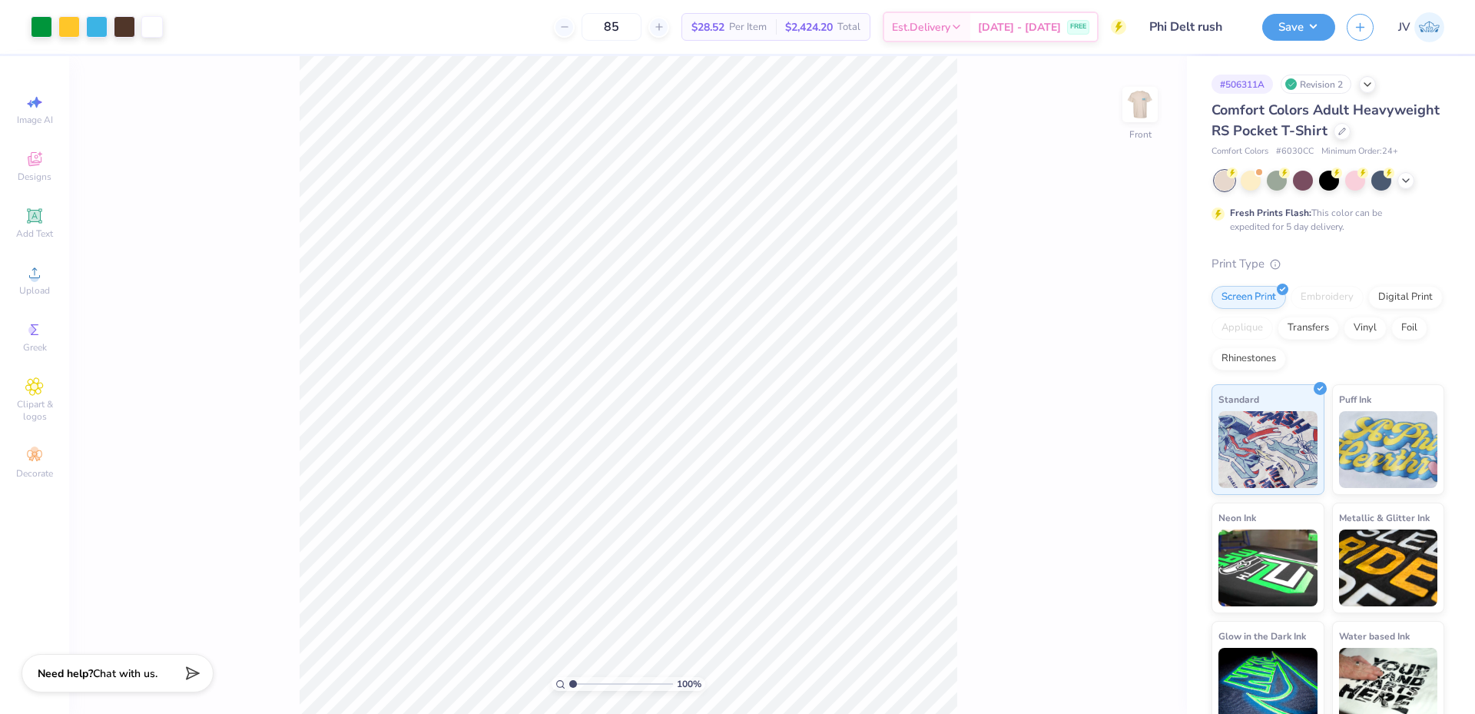
click at [569, 681] on input "range" at bounding box center [621, 684] width 104 height 14
